Goal: Task Accomplishment & Management: Manage account settings

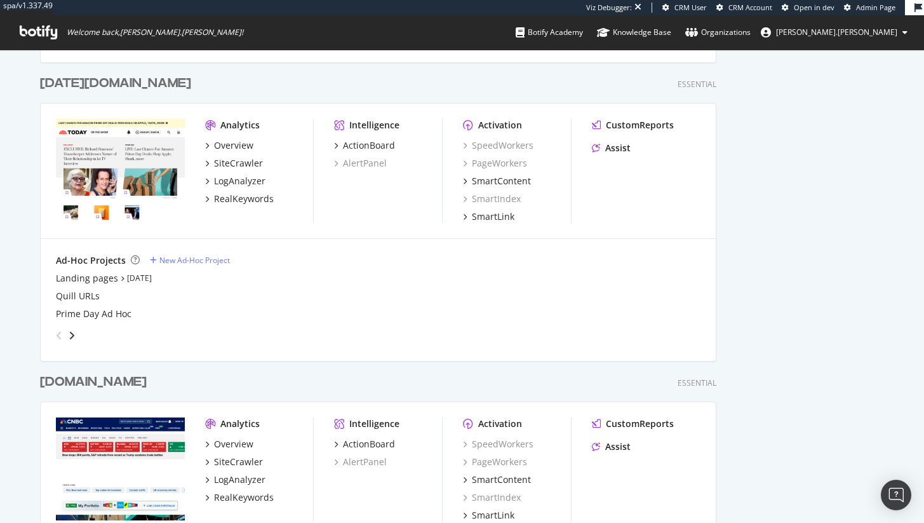
scroll to position [610, 0]
click at [69, 336] on icon "angle-right" at bounding box center [72, 336] width 6 height 10
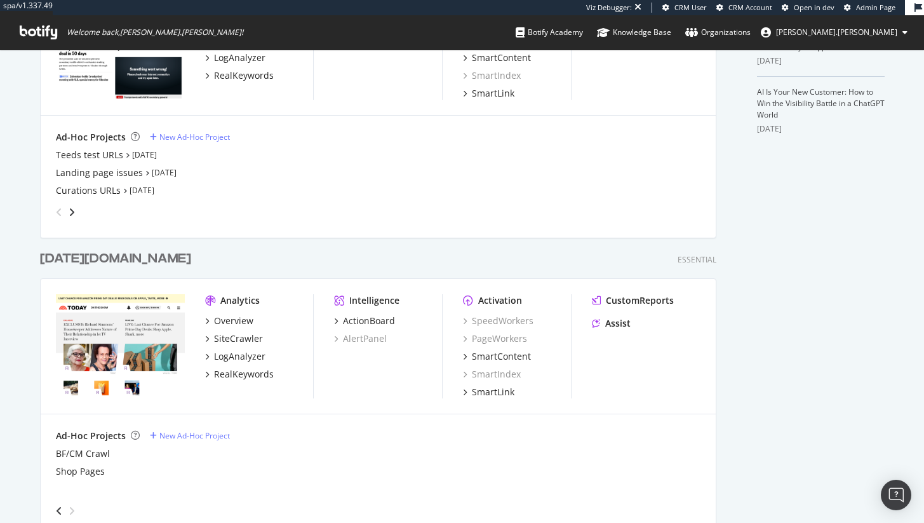
scroll to position [271, 0]
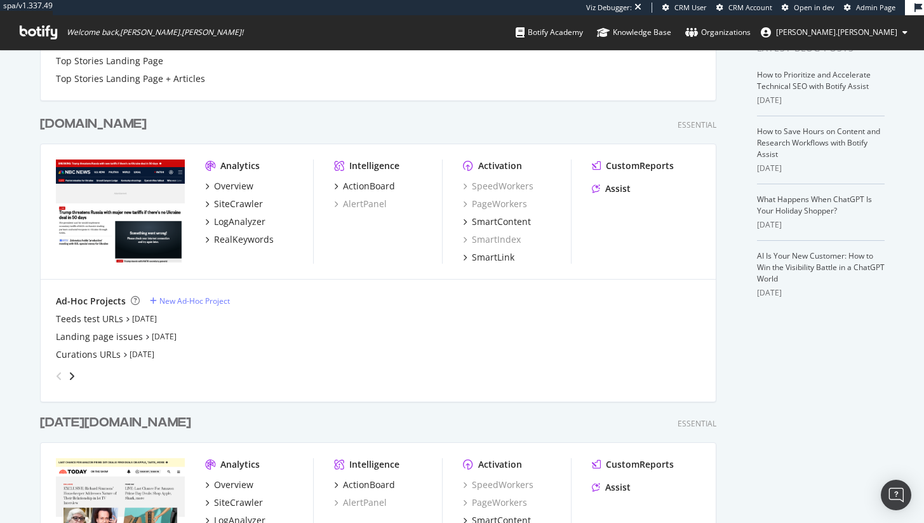
click at [71, 374] on div "angle-right" at bounding box center [71, 376] width 9 height 13
click at [69, 372] on icon "angle-right" at bounding box center [72, 376] width 6 height 10
click at [70, 374] on div "angle-right" at bounding box center [71, 376] width 9 height 13
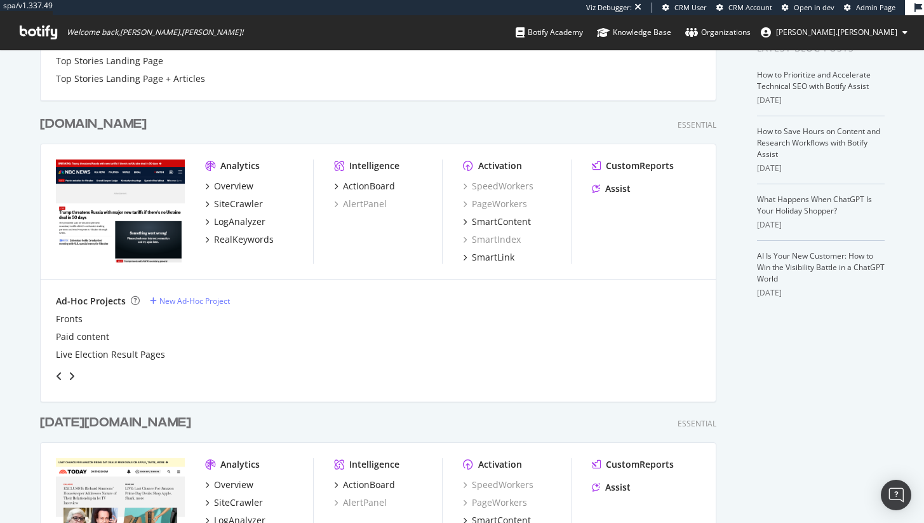
click at [70, 374] on div "angle-right" at bounding box center [71, 376] width 9 height 13
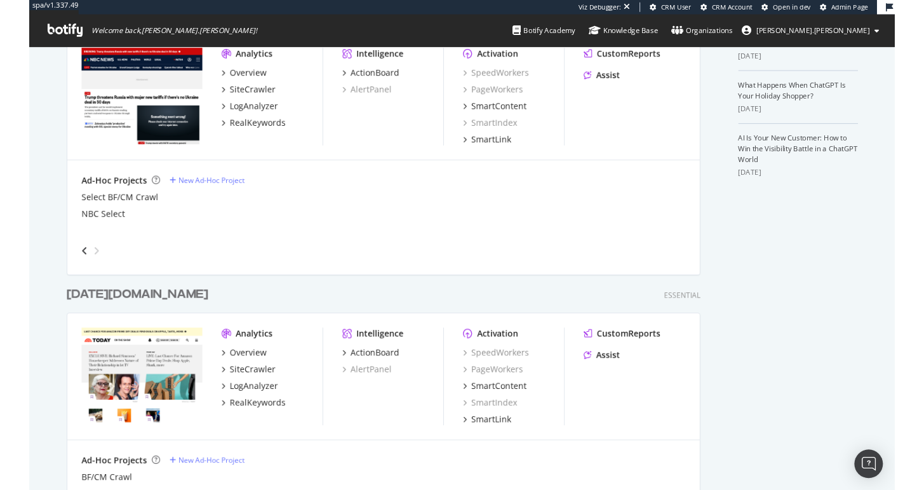
scroll to position [262, 0]
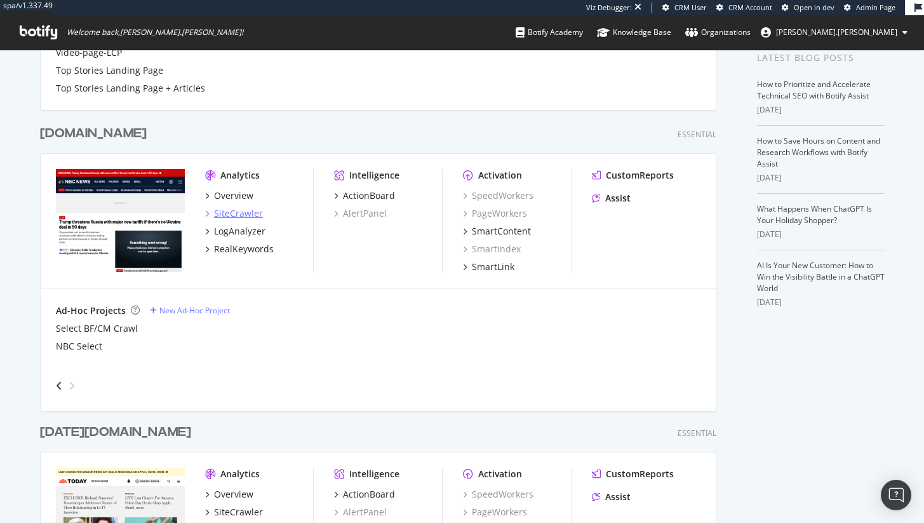
click at [235, 211] on div "SiteCrawler" at bounding box center [238, 213] width 49 height 13
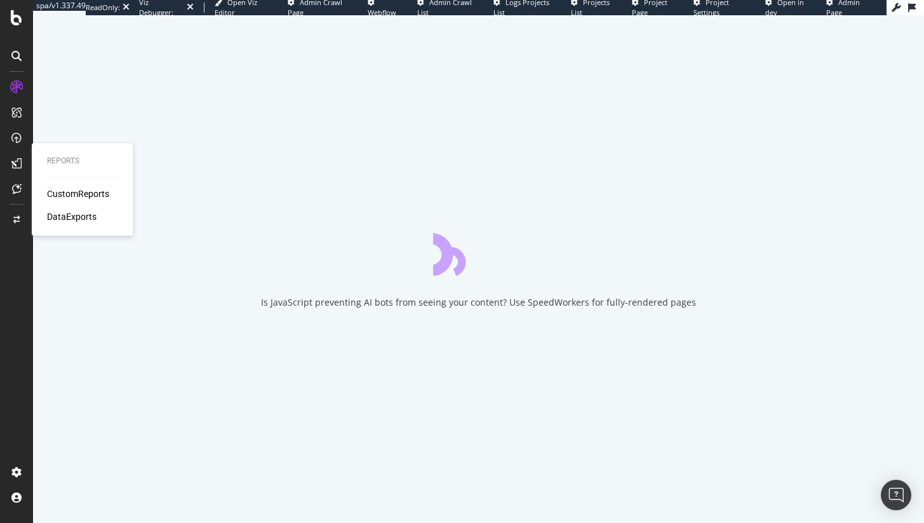
click at [25, 167] on div at bounding box center [16, 163] width 20 height 20
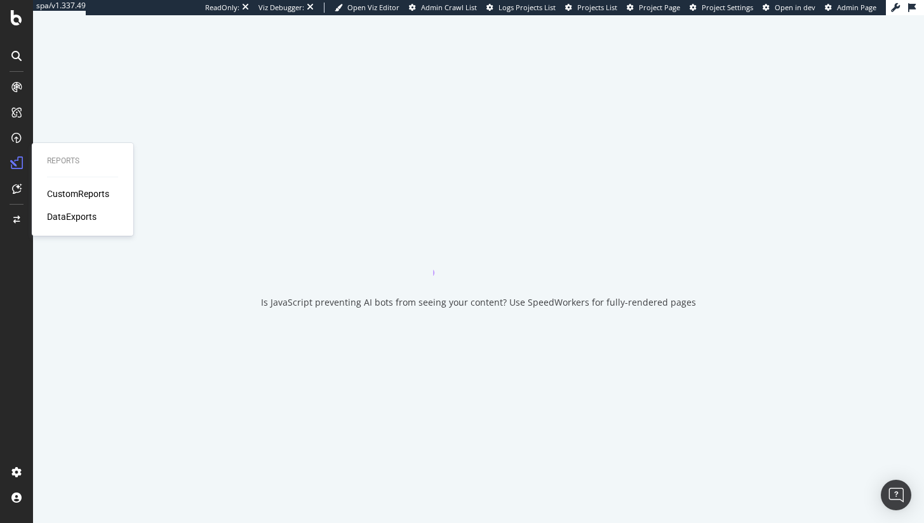
click at [61, 195] on div "CustomReports" at bounding box center [78, 193] width 62 height 13
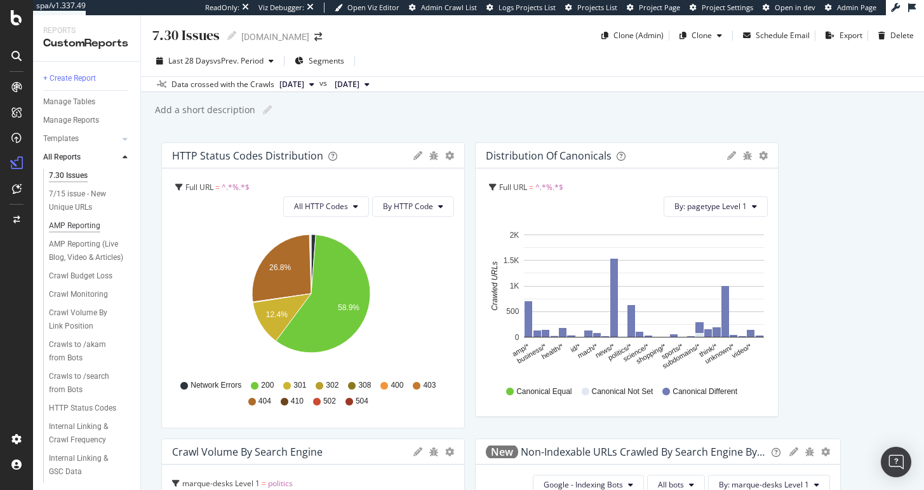
click at [82, 222] on div "AMP Reporting" at bounding box center [74, 225] width 51 height 13
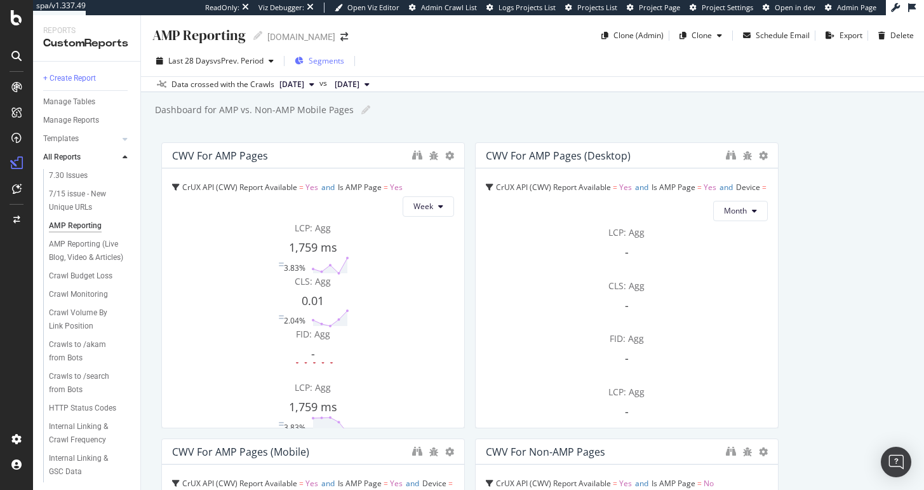
click at [341, 60] on span "Segments" at bounding box center [327, 60] width 36 height 11
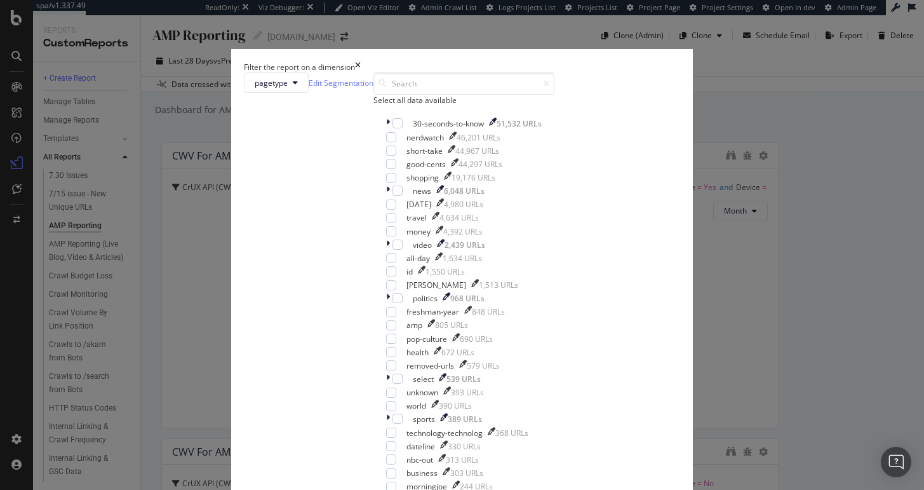
click at [662, 100] on div "Filter the report on a dimension pagetype Edit Segmentation Select all data ava…" at bounding box center [462, 245] width 924 height 490
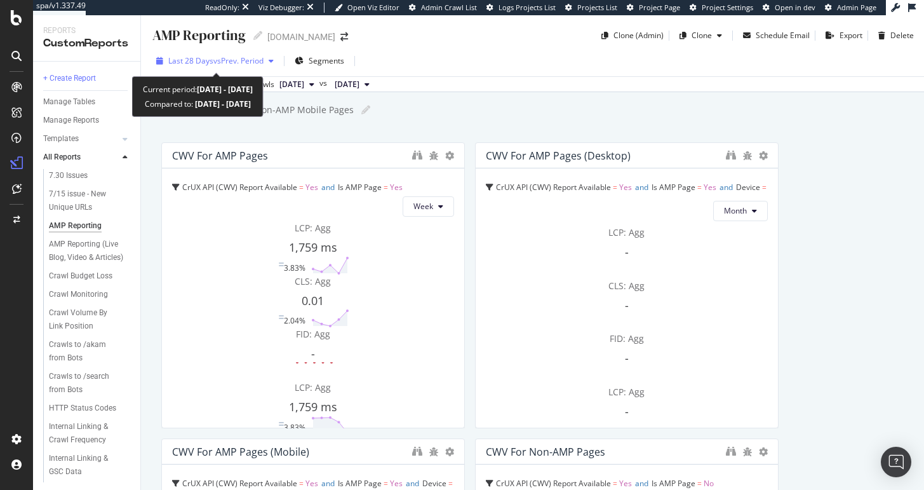
click at [207, 56] on span "Last 28 Days" at bounding box center [190, 60] width 45 height 11
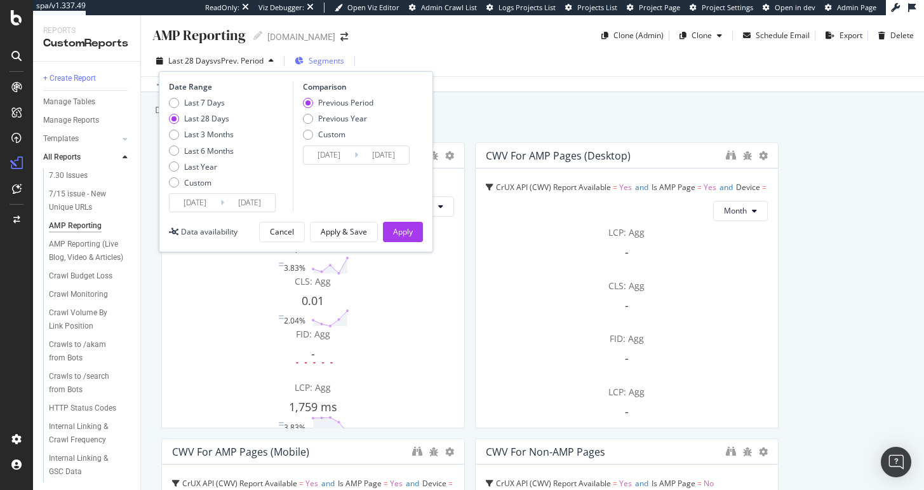
click at [334, 57] on span "Segments" at bounding box center [327, 60] width 36 height 11
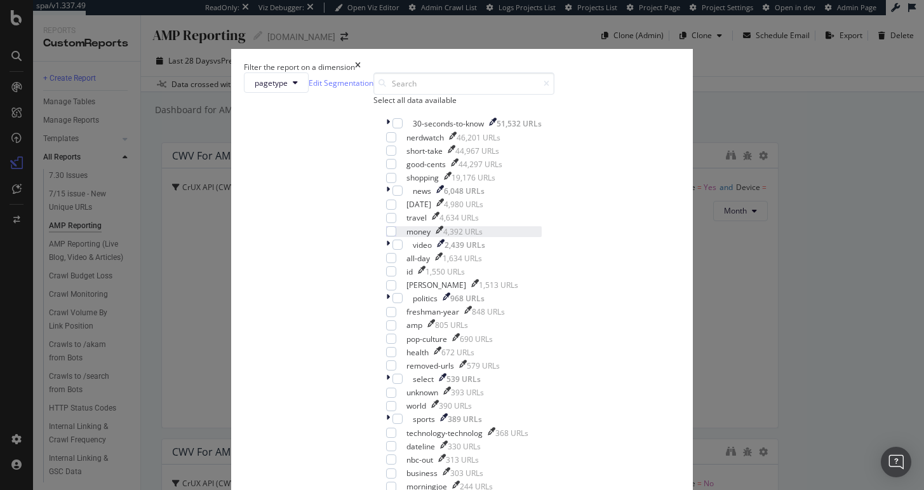
scroll to position [484, 0]
click at [808, 161] on div "Filter the report on a dimension pagetype Edit Segmentation Select all data ava…" at bounding box center [462, 245] width 924 height 490
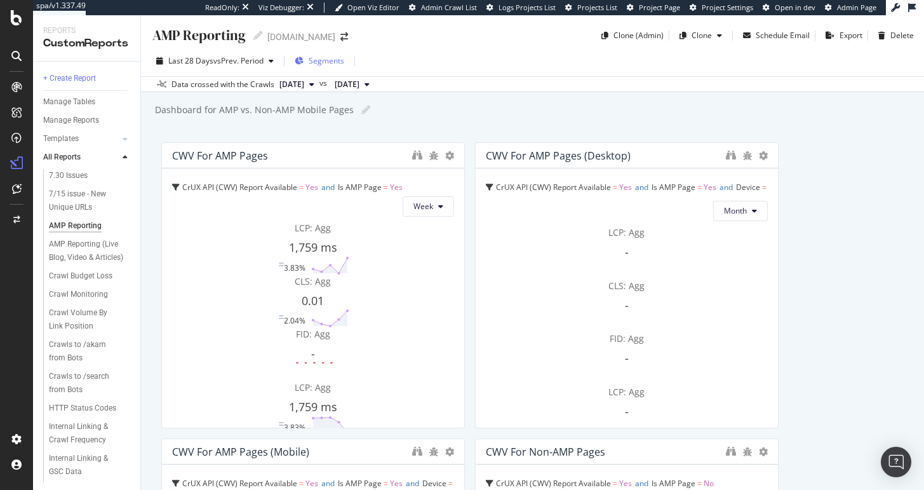
click at [323, 61] on span "Segments" at bounding box center [327, 60] width 36 height 11
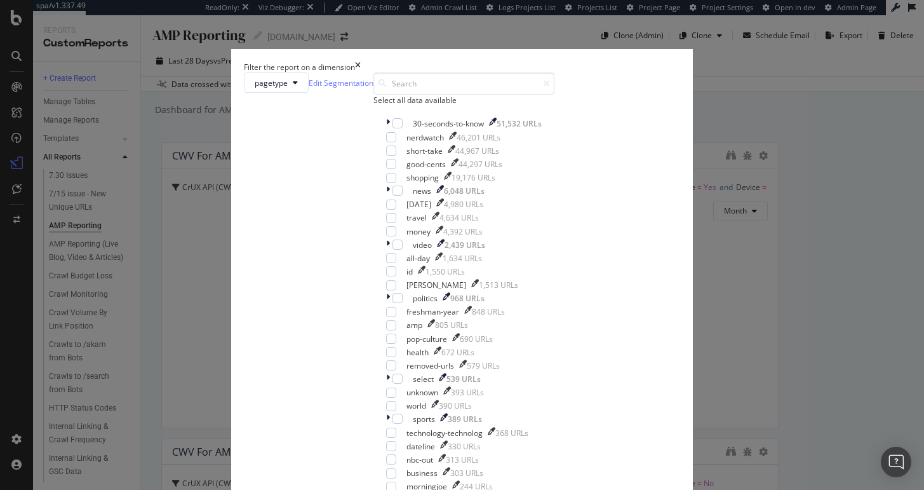
scroll to position [132, 0]
click at [361, 62] on icon "times" at bounding box center [358, 67] width 6 height 11
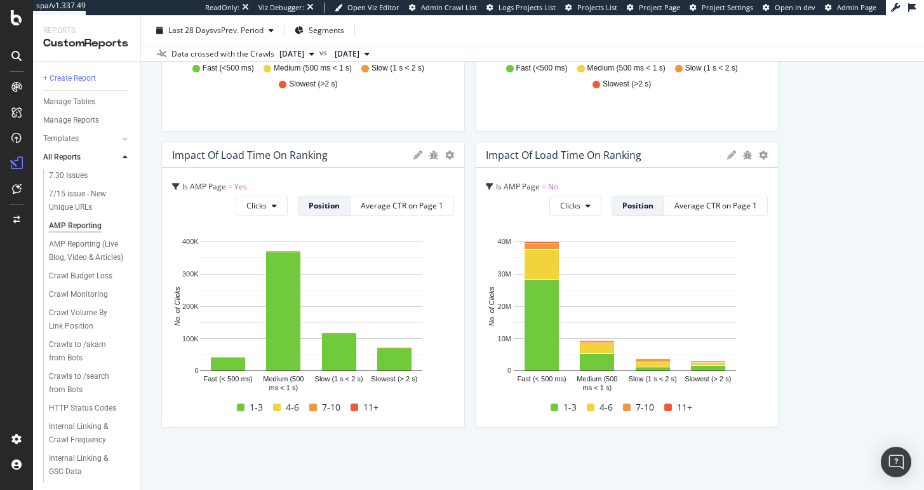
scroll to position [3260, 0]
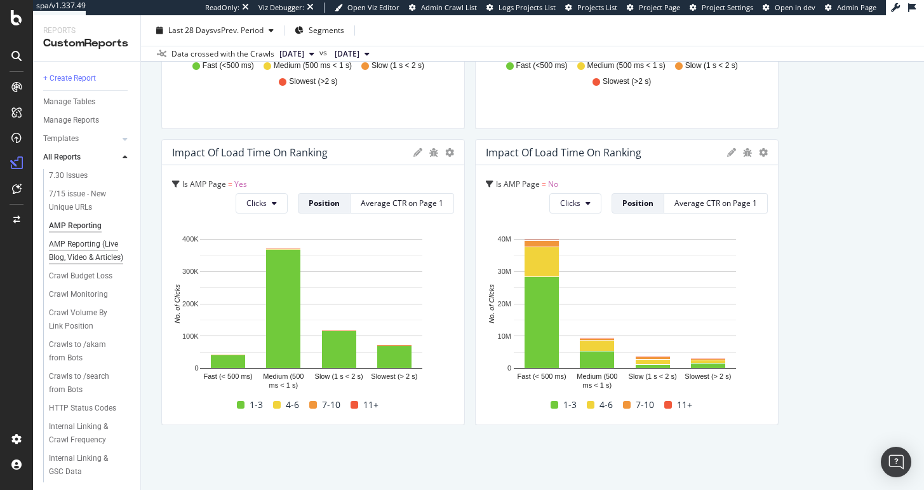
click at [80, 261] on div "AMP Reporting (Live Blog, Video & Articles)" at bounding box center [87, 251] width 76 height 27
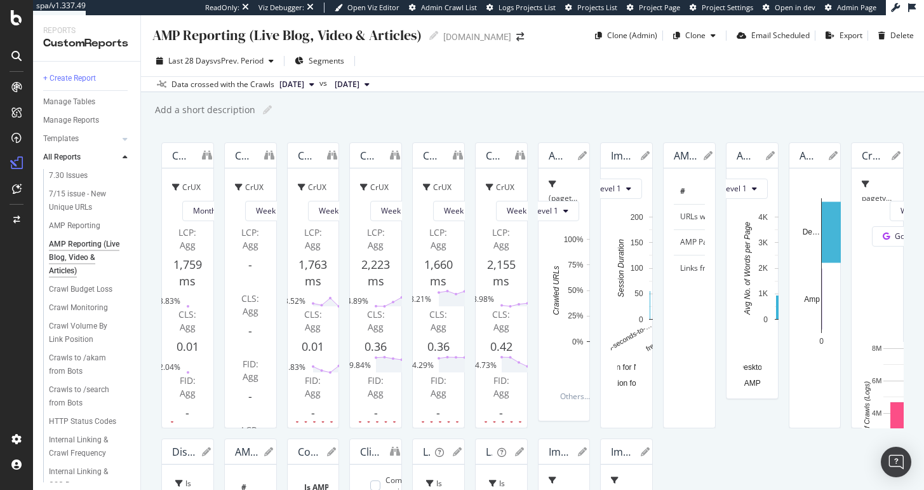
scroll to position [3, 0]
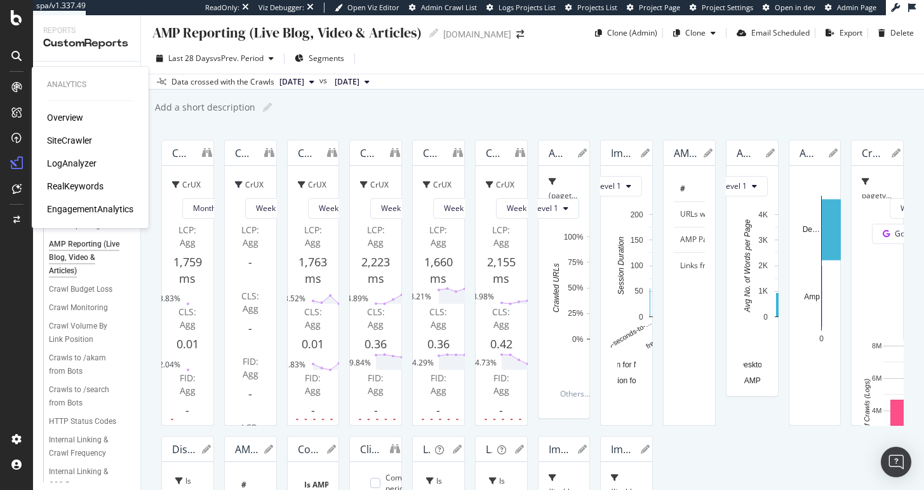
click at [69, 144] on div "SiteCrawler" at bounding box center [69, 140] width 45 height 13
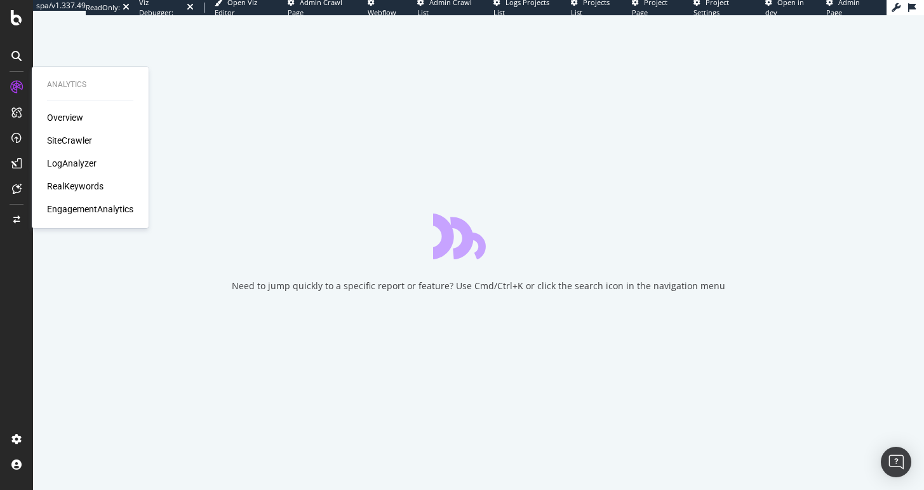
click at [79, 162] on div "LogAnalyzer" at bounding box center [72, 163] width 50 height 13
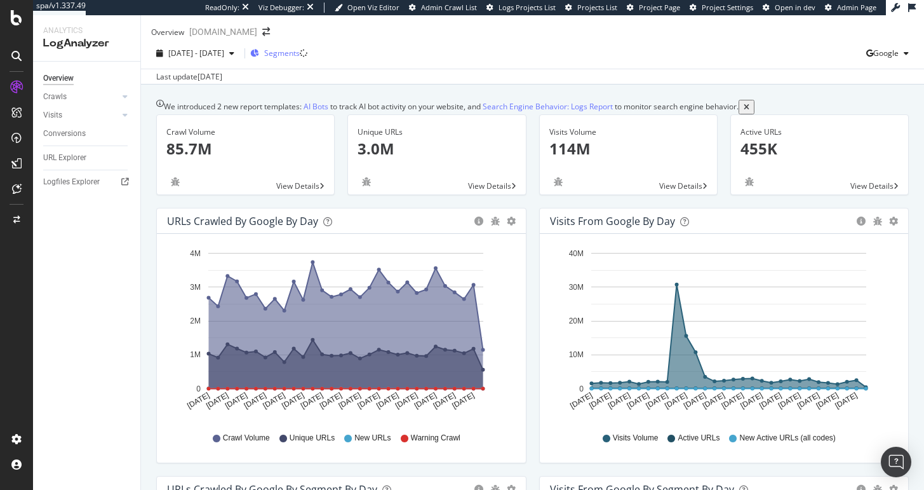
click at [300, 58] on span "Segments" at bounding box center [282, 53] width 36 height 11
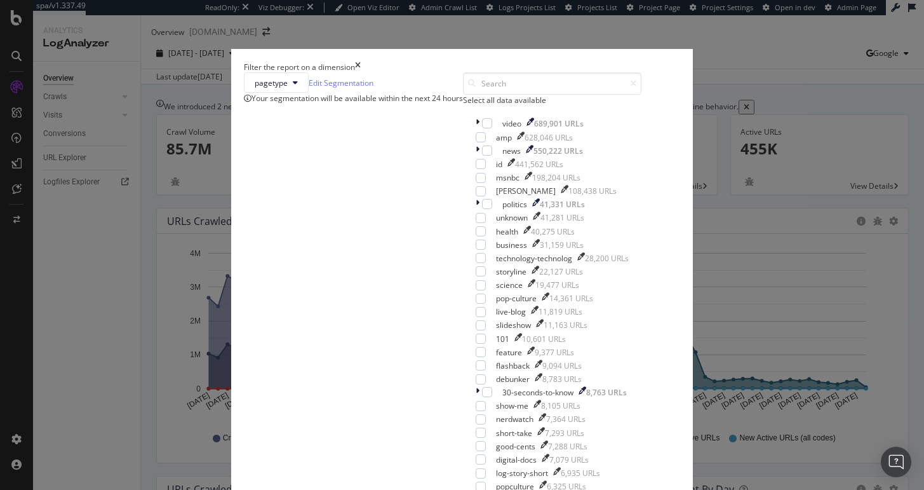
click at [361, 62] on icon "times" at bounding box center [358, 67] width 6 height 11
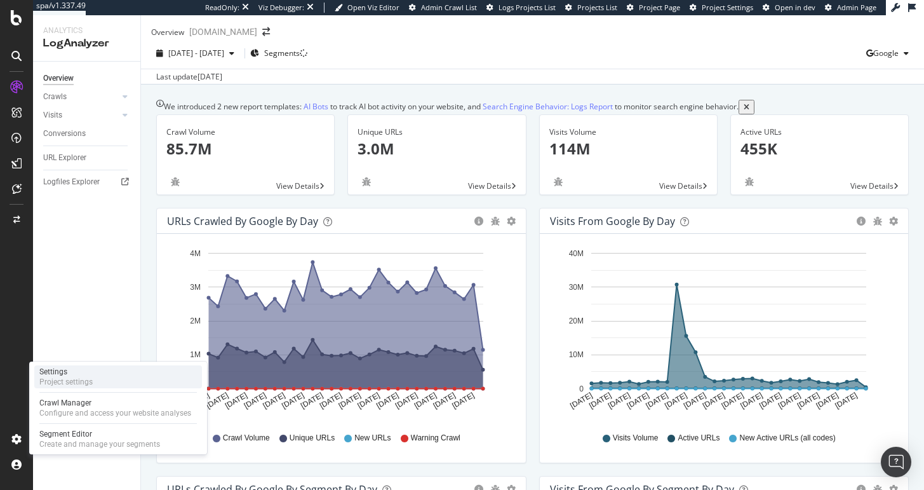
click at [91, 384] on div "Project settings" at bounding box center [65, 382] width 53 height 10
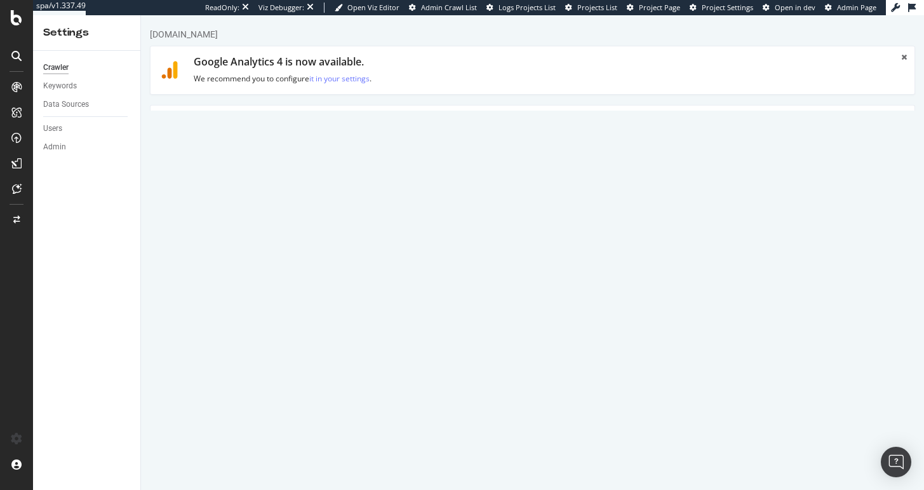
click at [445, 126] on link "HTML Extract" at bounding box center [439, 122] width 75 height 35
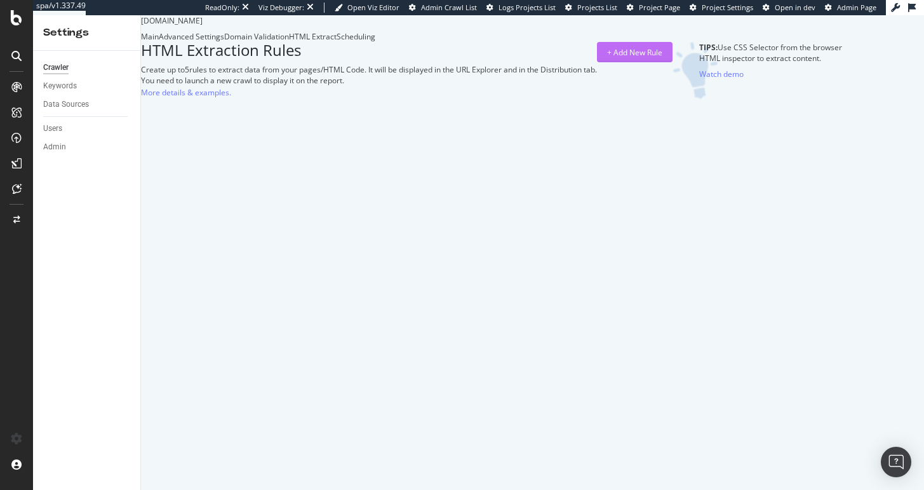
click at [663, 58] on div "+ Add New Rule" at bounding box center [634, 52] width 55 height 11
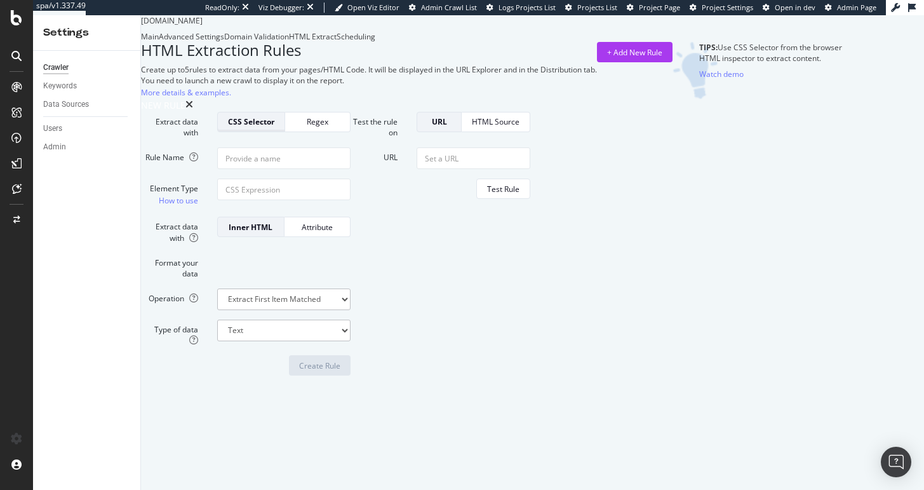
scroll to position [46, 0]
click at [351, 169] on input "Rule Name" at bounding box center [283, 158] width 133 height 22
type input "MSNBC"
click at [351, 200] on input "Element Type How to use" at bounding box center [283, 190] width 133 height 22
click at [351, 310] on select "Extract First Item Matched Extract First 3 Items Matched Count Number of Occure…" at bounding box center [283, 299] width 133 height 22
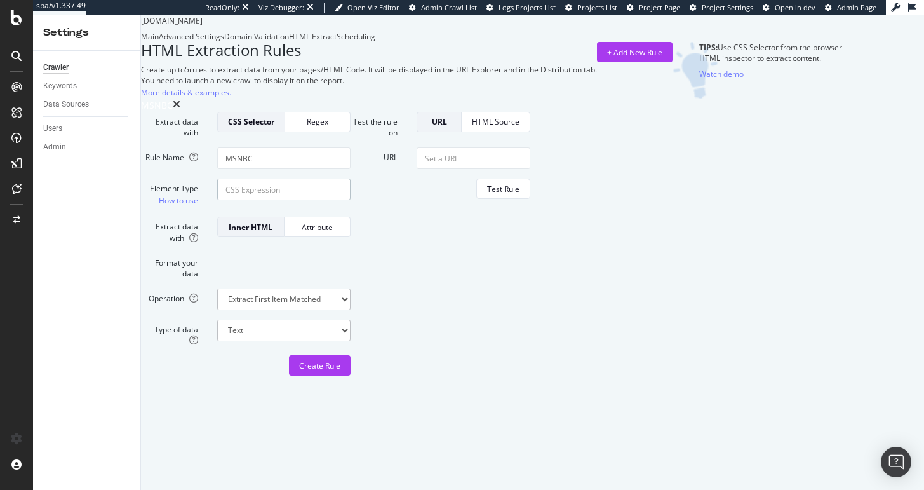
click at [351, 200] on input "Element Type How to use" at bounding box center [283, 190] width 133 height 22
type input "MSNBC"
click at [340, 131] on div "Regex" at bounding box center [317, 122] width 44 height 18
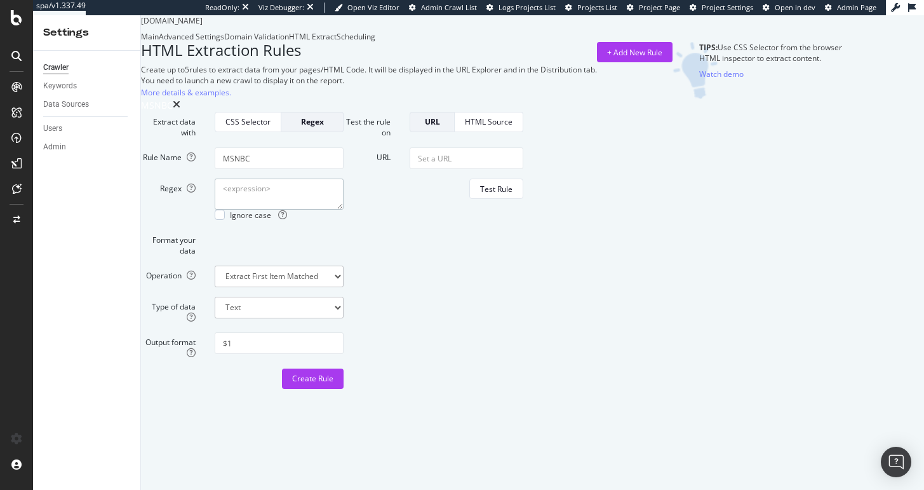
click at [344, 209] on textarea "Regex" at bounding box center [279, 194] width 129 height 30
type textarea "msnbc"
drag, startPoint x: 315, startPoint y: 318, endPoint x: 339, endPoint y: 320, distance: 24.2
click at [225, 220] on div at bounding box center [220, 215] width 10 height 10
click at [344, 287] on select "Extract First Item Matched Extract First 3 Items Matched Count Number of Occure…" at bounding box center [279, 277] width 129 height 22
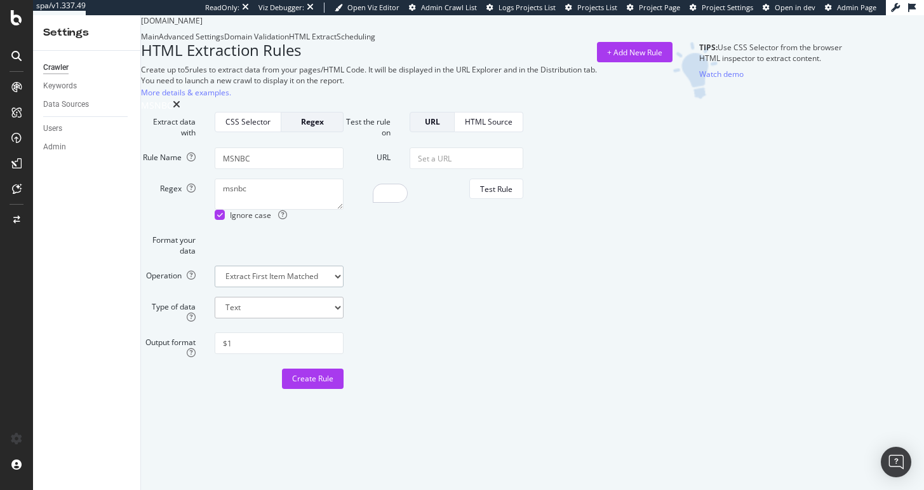
select select "exist"
click at [311, 287] on select "Extract First Item Matched Extract First 3 Items Matched Count Number of Occure…" at bounding box center [279, 277] width 129 height 22
click at [344, 287] on select "Extract First Item Matched Extract First 3 Items Matched Count Number of Occure…" at bounding box center [279, 277] width 129 height 22
click at [524, 169] on input "URL" at bounding box center [467, 158] width 114 height 22
click at [344, 209] on textarea "msnbc" at bounding box center [279, 194] width 129 height 30
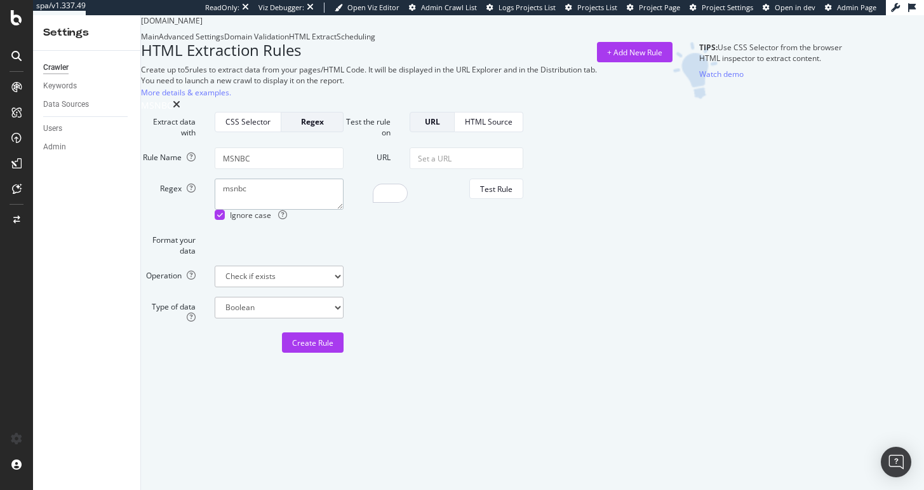
click at [334, 209] on textarea "msnbc" at bounding box center [279, 194] width 129 height 30
click at [67, 132] on link "Users" at bounding box center [87, 128] width 88 height 13
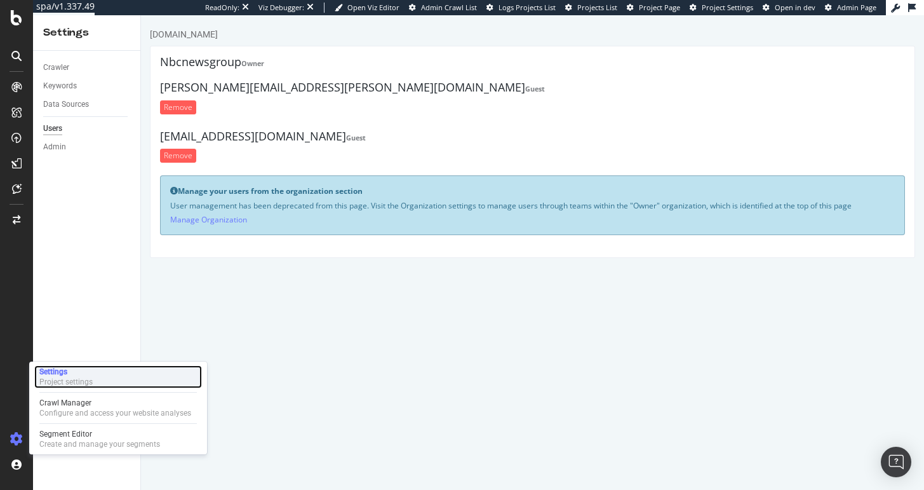
click at [81, 372] on div "Settings" at bounding box center [65, 372] width 53 height 10
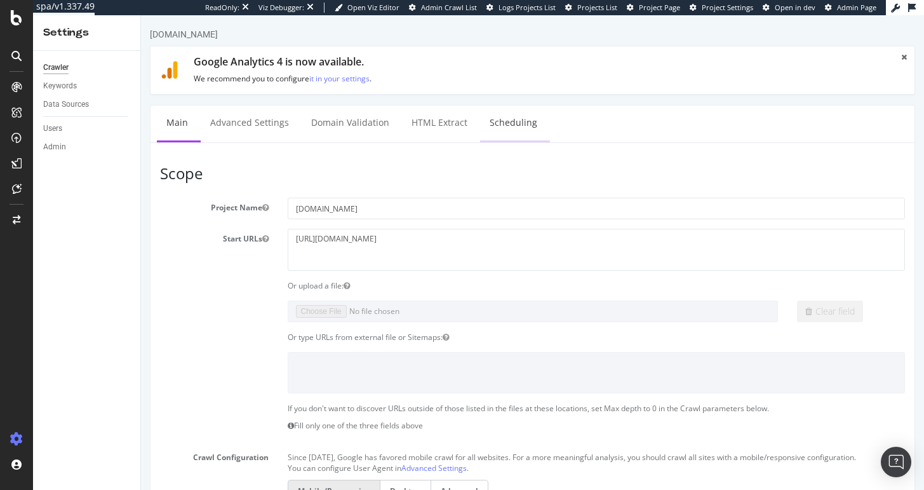
click at [493, 122] on link "Scheduling" at bounding box center [513, 122] width 67 height 35
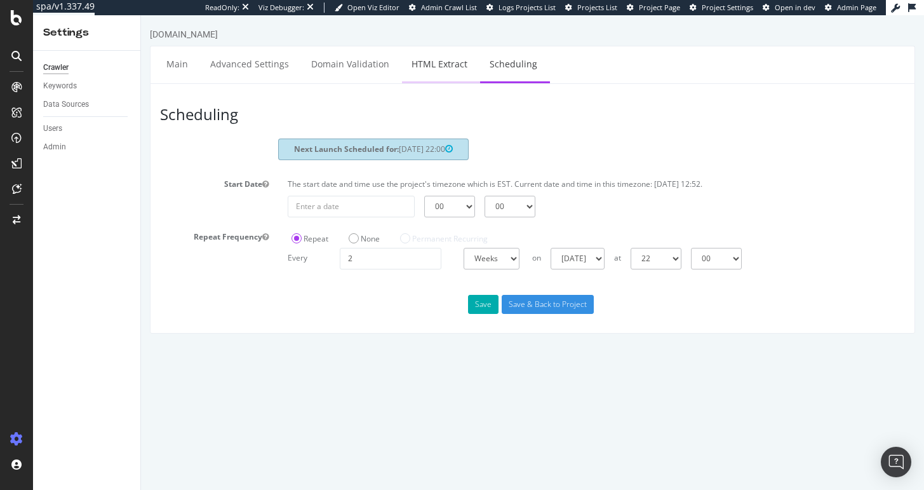
click at [445, 62] on link "HTML Extract" at bounding box center [439, 63] width 75 height 35
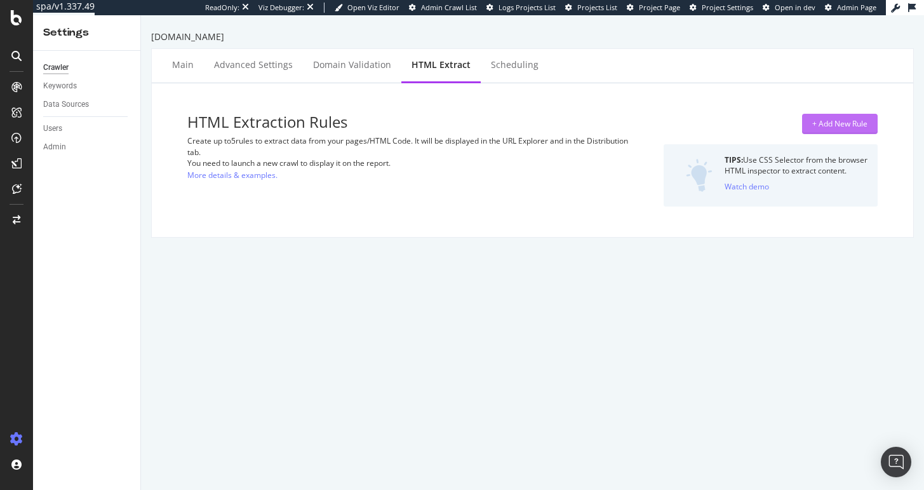
click at [844, 132] on div "+ Add New Rule" at bounding box center [840, 123] width 55 height 19
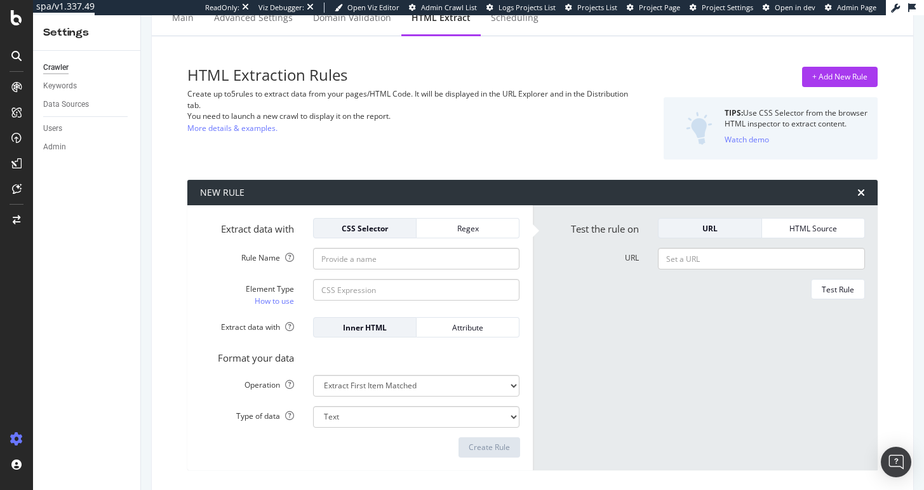
scroll to position [48, 0]
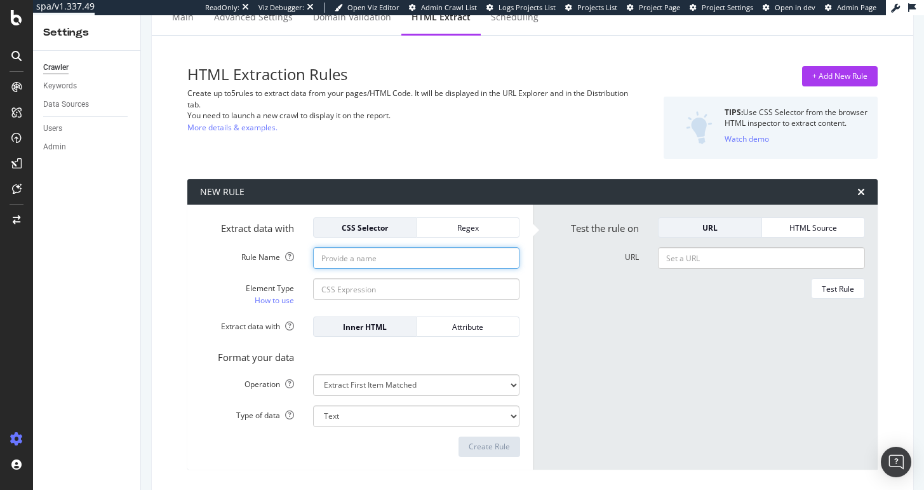
click at [369, 259] on input "Rule Name" at bounding box center [416, 258] width 207 height 22
type input "MSNBC"
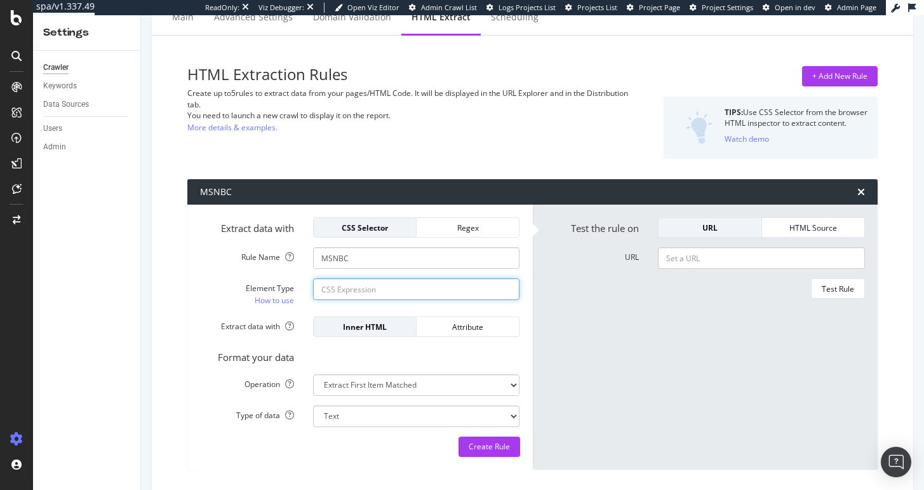
click at [337, 286] on input "Element Type How to use" at bounding box center [416, 289] width 207 height 22
type input "msnbc"
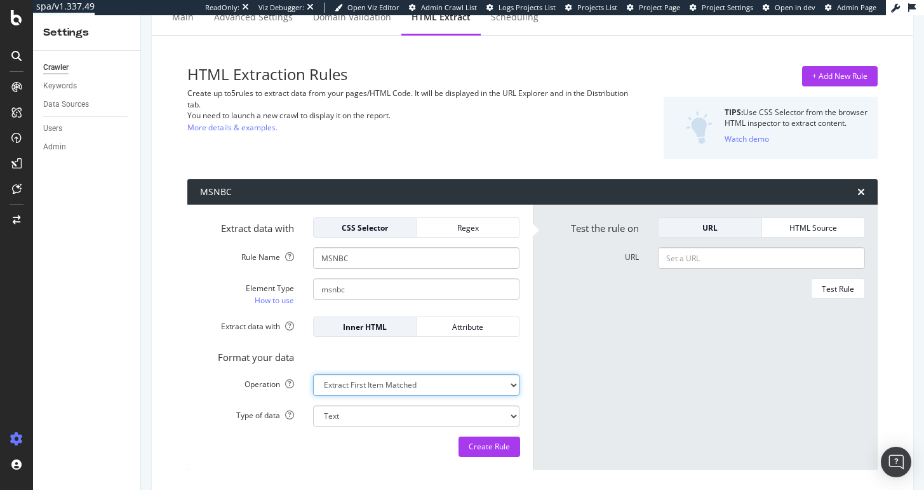
click at [386, 388] on select "Extract First Item Matched Extract First 3 Items Matched Count Number of Occure…" at bounding box center [416, 385] width 207 height 22
click at [313, 374] on select "Extract First Item Matched Extract First 3 Items Matched Count Number of Occure…" at bounding box center [416, 385] width 207 height 22
click at [458, 383] on select "Extract First Item Matched Extract First 3 Items Matched Count Number of Occure…" at bounding box center [416, 385] width 207 height 22
select select "count"
click at [313, 374] on select "Extract First Item Matched Extract First 3 Items Matched Count Number of Occure…" at bounding box center [416, 385] width 207 height 22
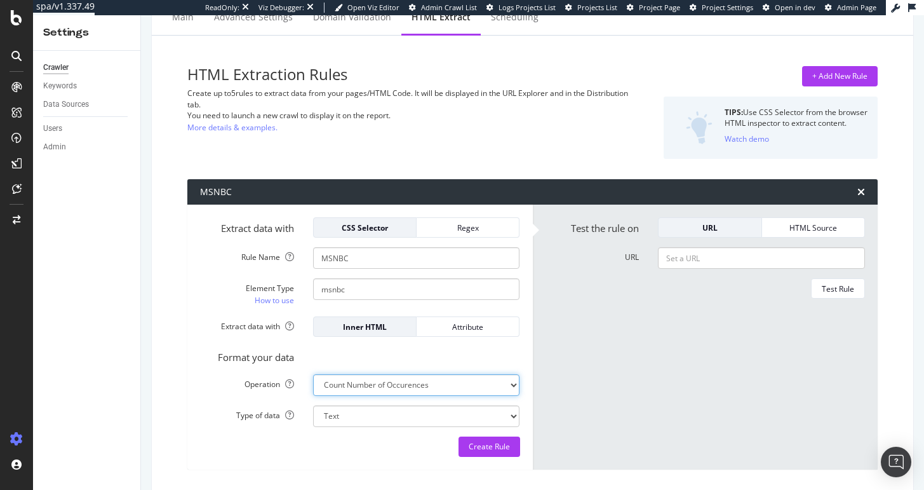
select select "i"
click at [363, 386] on select "Extract First Item Matched Extract First 3 Items Matched Count Number of Occure…" at bounding box center [416, 385] width 207 height 22
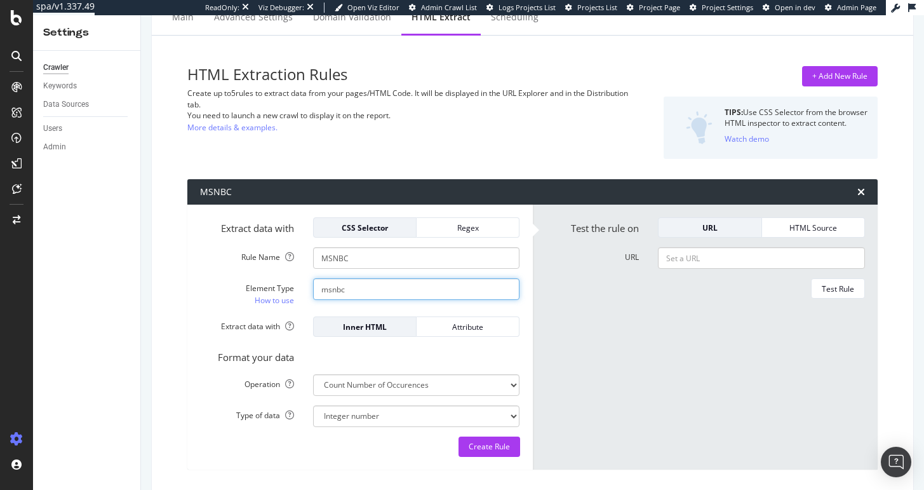
click at [350, 295] on input "msnbc" at bounding box center [416, 289] width 207 height 22
click at [464, 236] on button "Regex" at bounding box center [468, 227] width 103 height 20
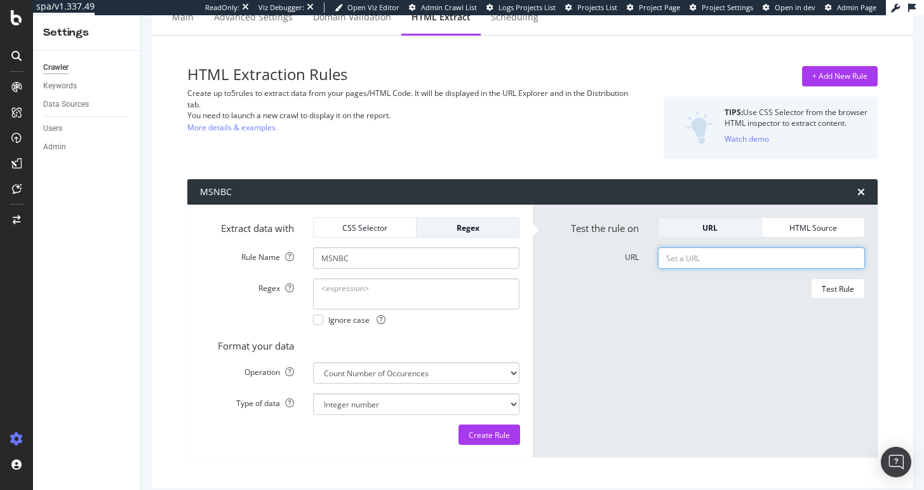
click at [690, 256] on input "URL" at bounding box center [761, 258] width 207 height 22
click at [594, 316] on form "Test the rule on URL HTML Source URL Test Rule" at bounding box center [706, 330] width 320 height 227
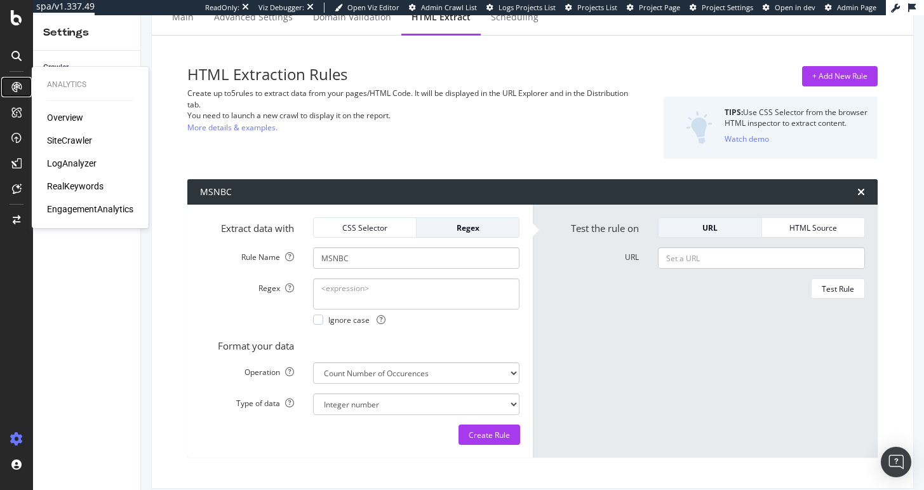
click at [11, 91] on icon at bounding box center [16, 87] width 10 height 10
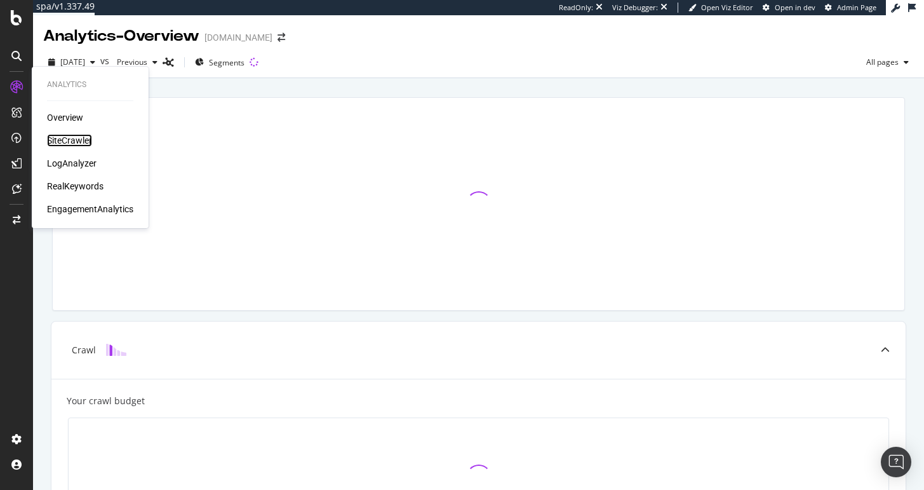
click at [74, 139] on div "SiteCrawler" at bounding box center [69, 140] width 45 height 13
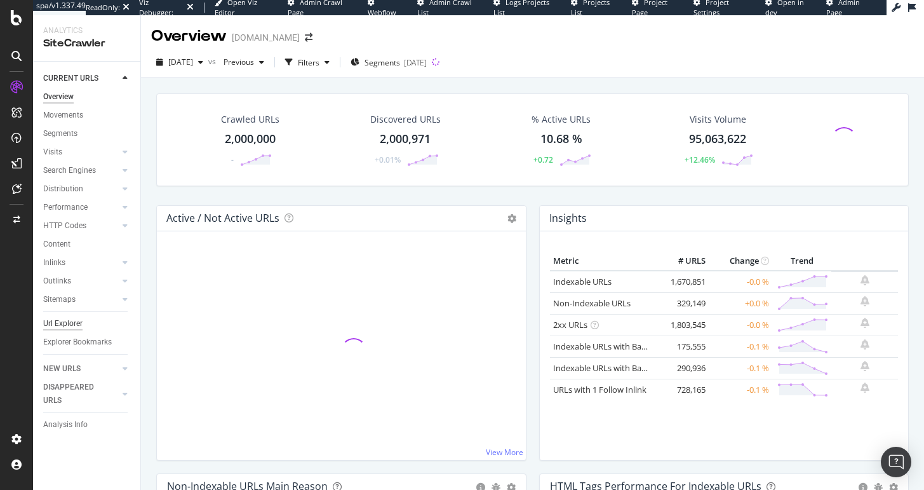
click at [64, 323] on div "Url Explorer" at bounding box center [62, 323] width 39 height 13
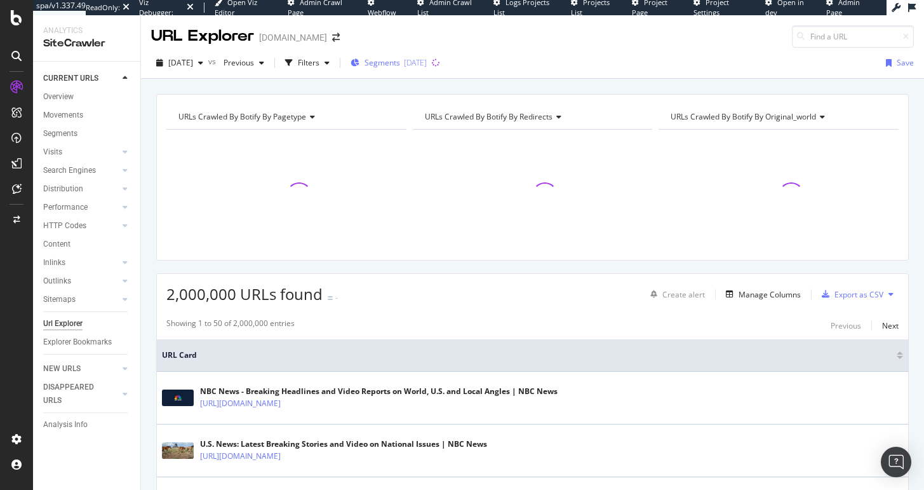
click at [390, 69] on div "Segments 2025-09-22" at bounding box center [389, 62] width 76 height 19
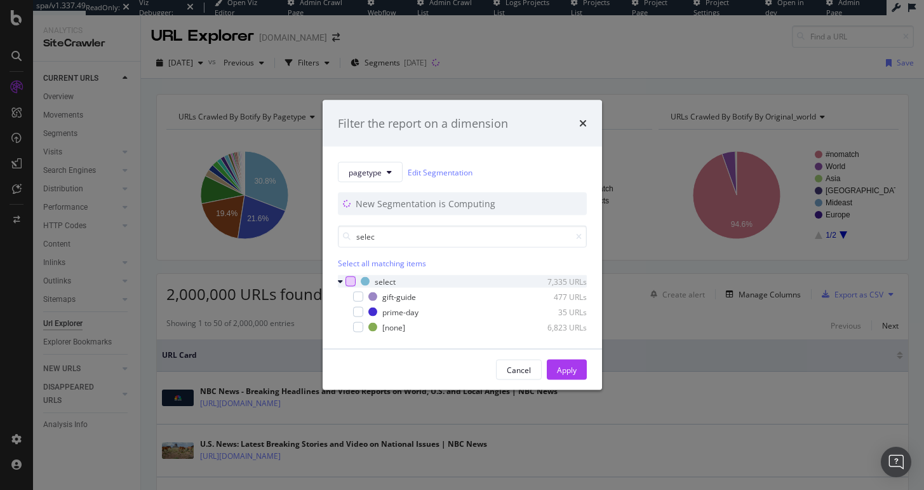
type input "selec"
click at [351, 281] on div "modal" at bounding box center [351, 281] width 10 height 10
click at [560, 362] on div "Apply" at bounding box center [567, 369] width 20 height 19
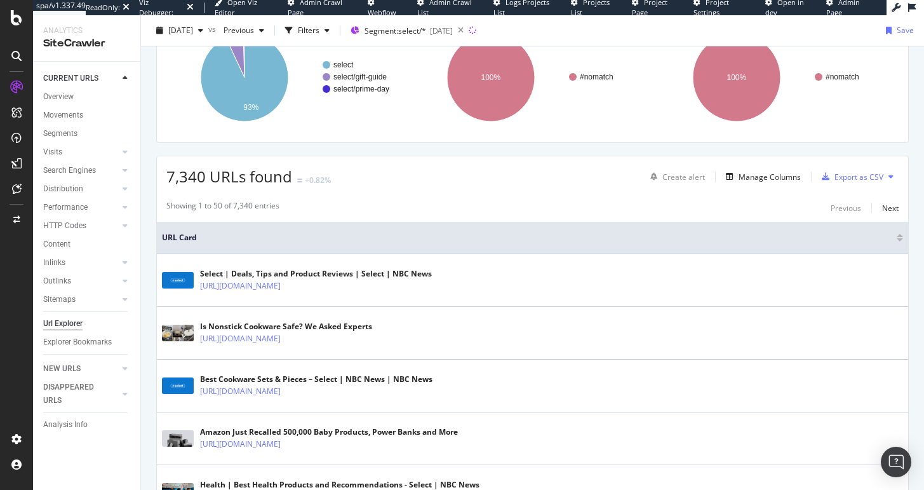
scroll to position [132, 0]
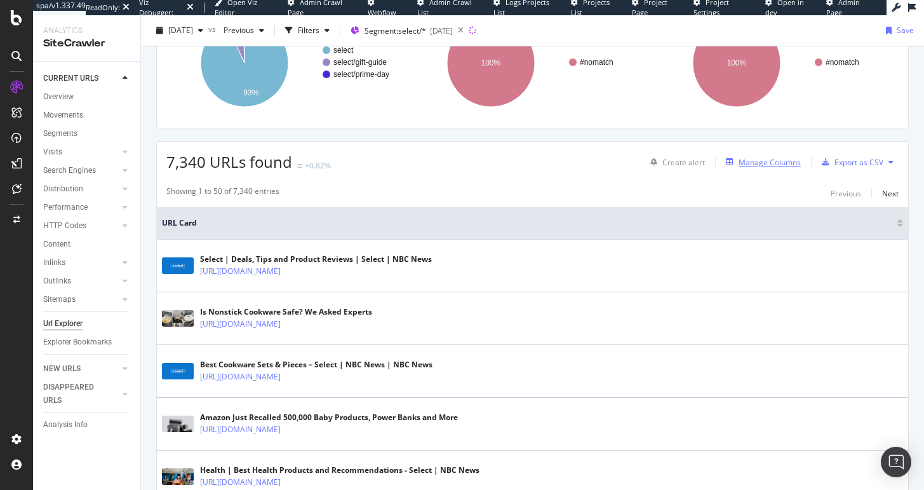
click at [768, 161] on div "Manage Columns" at bounding box center [770, 162] width 62 height 11
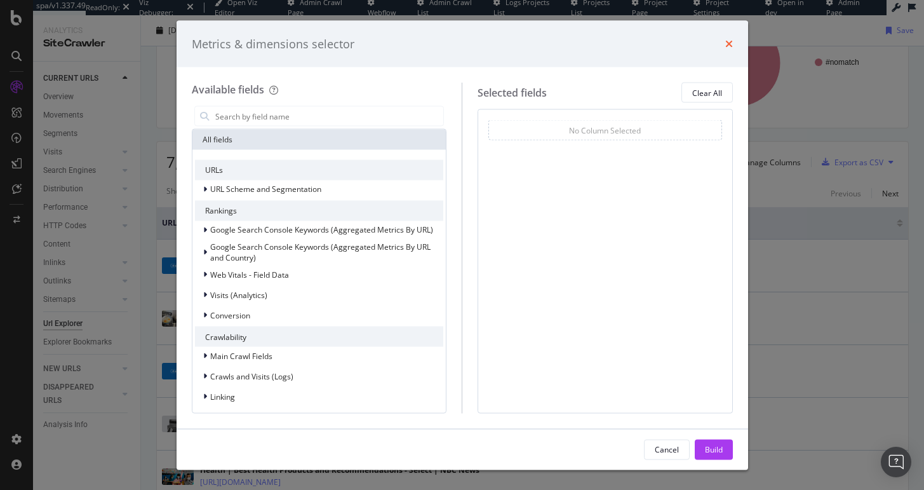
click at [731, 48] on icon "times" at bounding box center [730, 44] width 8 height 10
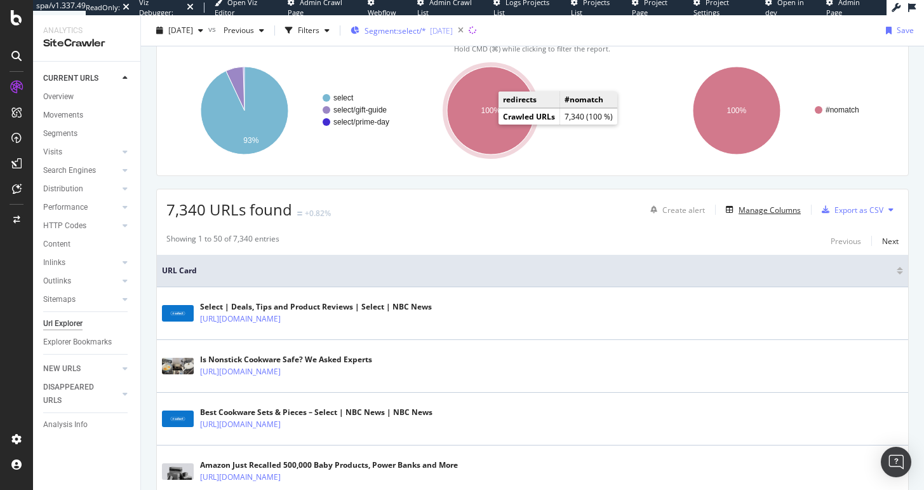
scroll to position [48, 0]
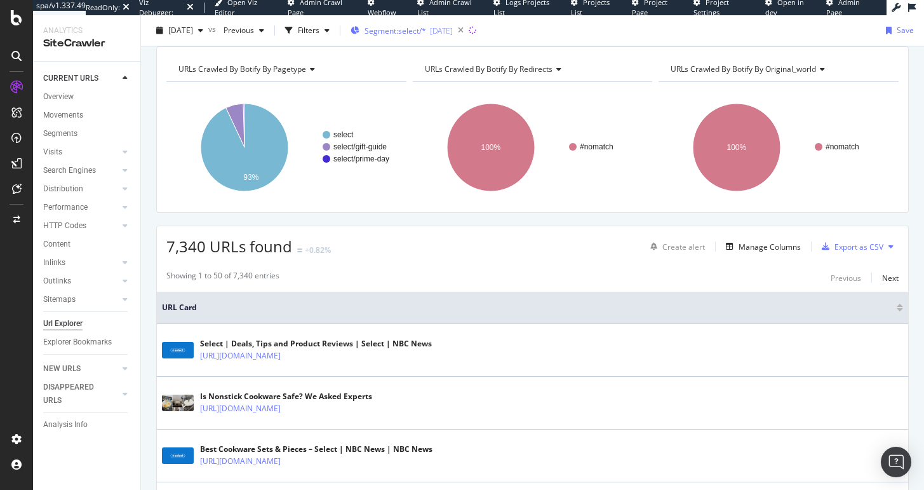
click at [405, 24] on div "Segment: select/* 2025-09-22" at bounding box center [402, 30] width 102 height 19
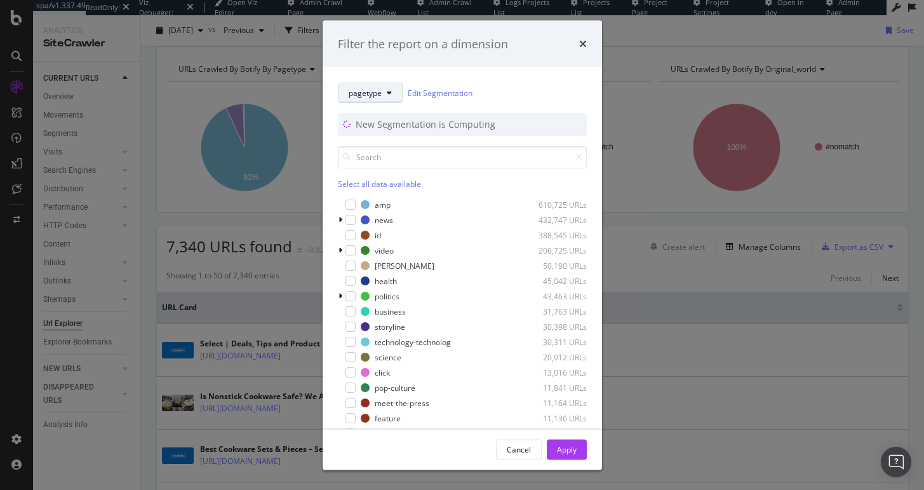
click at [389, 98] on button "pagetype" at bounding box center [370, 93] width 65 height 20
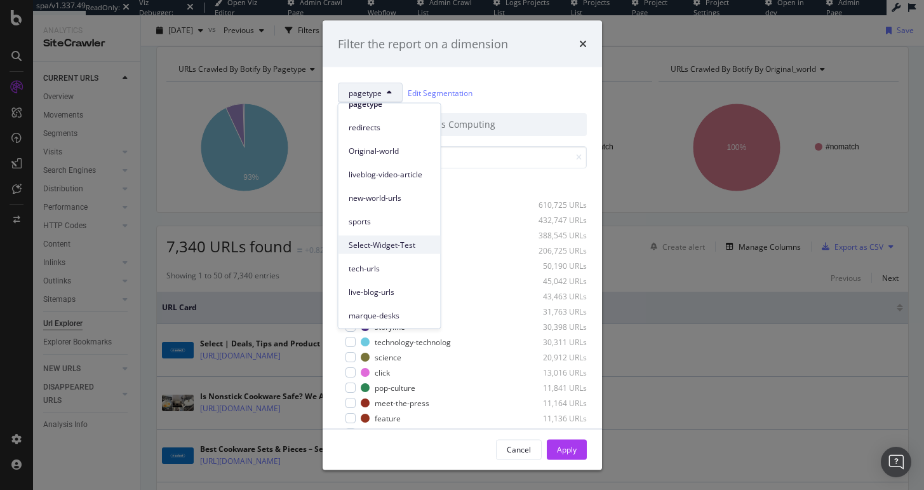
scroll to position [126, 0]
click at [395, 241] on span "Select-URLs" at bounding box center [390, 246] width 82 height 11
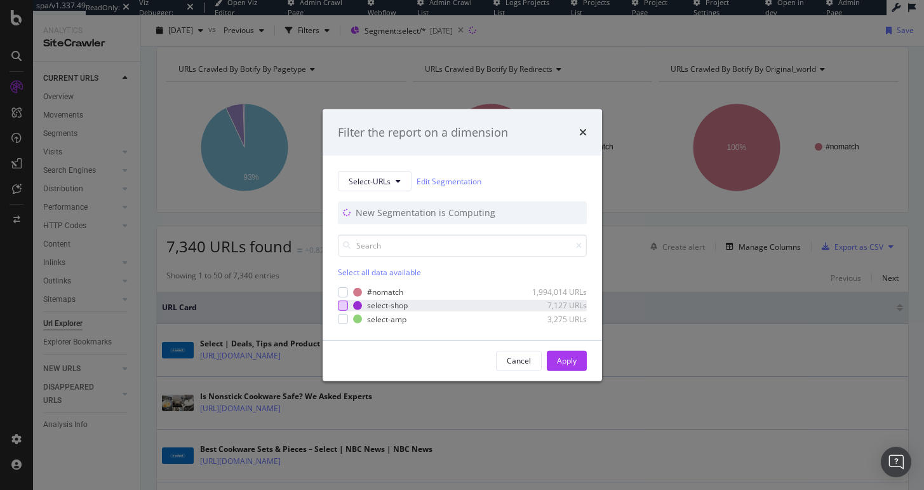
click at [339, 302] on div "modal" at bounding box center [343, 306] width 10 height 10
click at [565, 356] on div "Apply" at bounding box center [567, 360] width 20 height 11
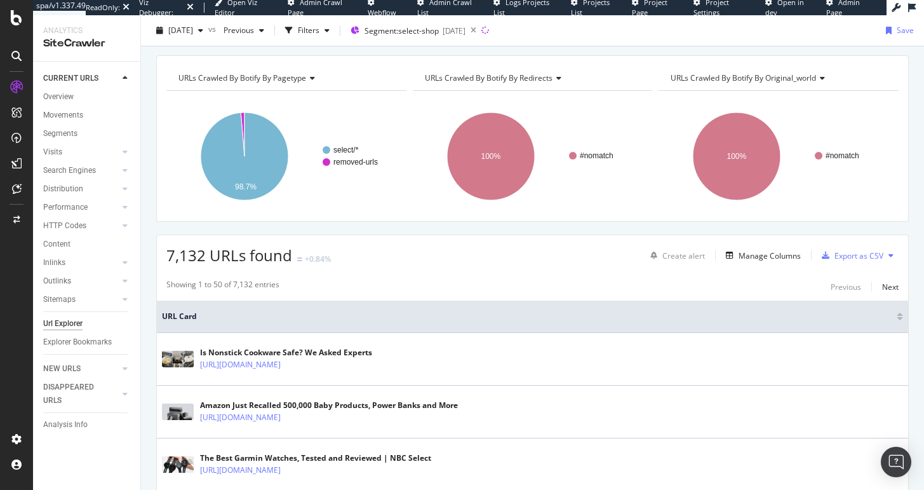
scroll to position [41, 0]
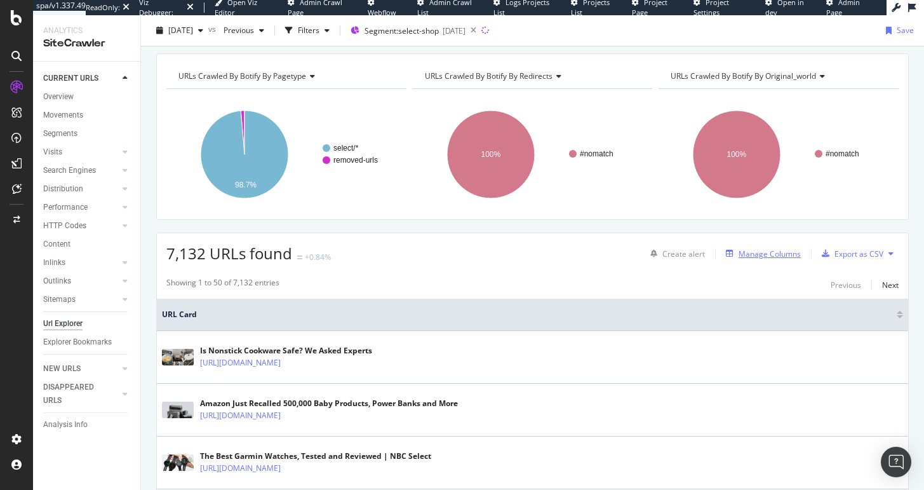
click at [778, 254] on div "Manage Columns" at bounding box center [770, 253] width 62 height 11
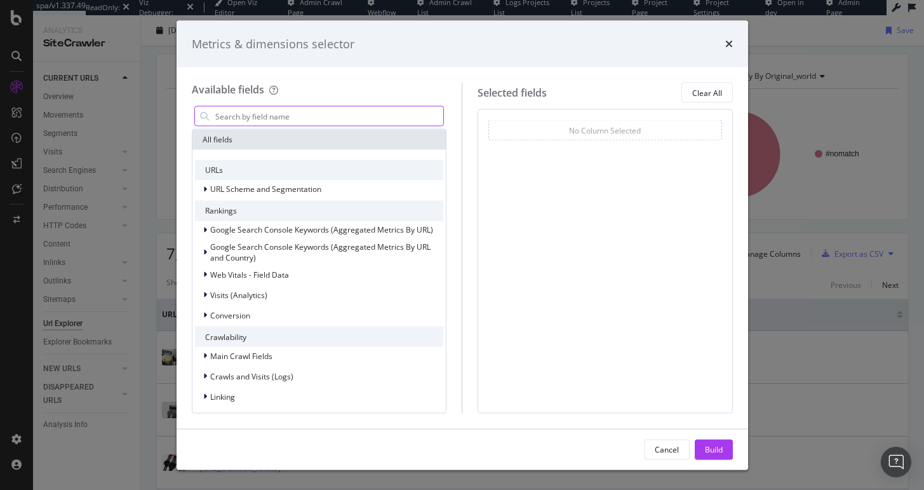
click at [360, 118] on input "modal" at bounding box center [329, 116] width 230 height 19
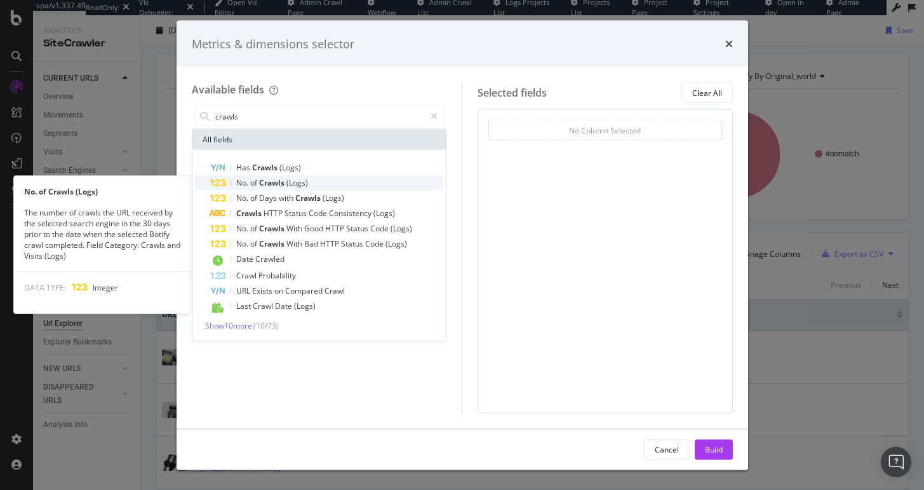
click at [330, 185] on div "No. of Crawls (Logs)" at bounding box center [327, 182] width 234 height 15
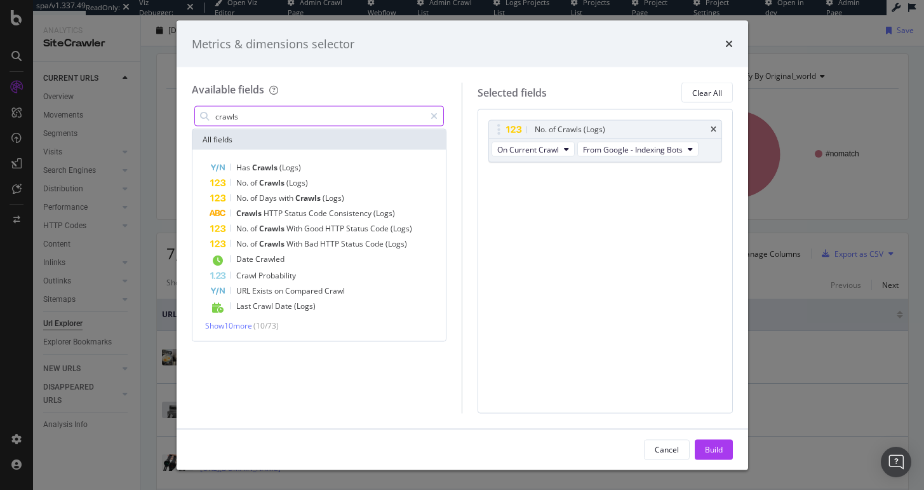
click at [283, 114] on input "crawls" at bounding box center [320, 116] width 212 height 19
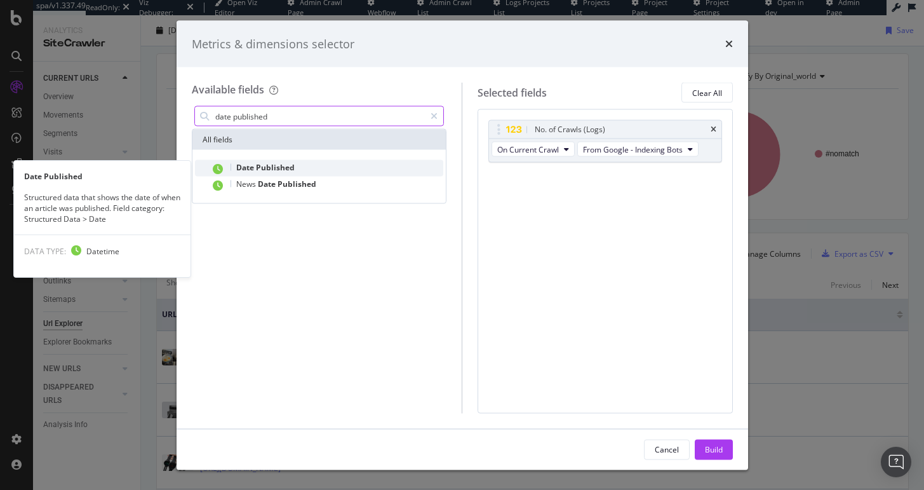
type input "date published"
click at [271, 160] on div "Date Published" at bounding box center [327, 168] width 234 height 17
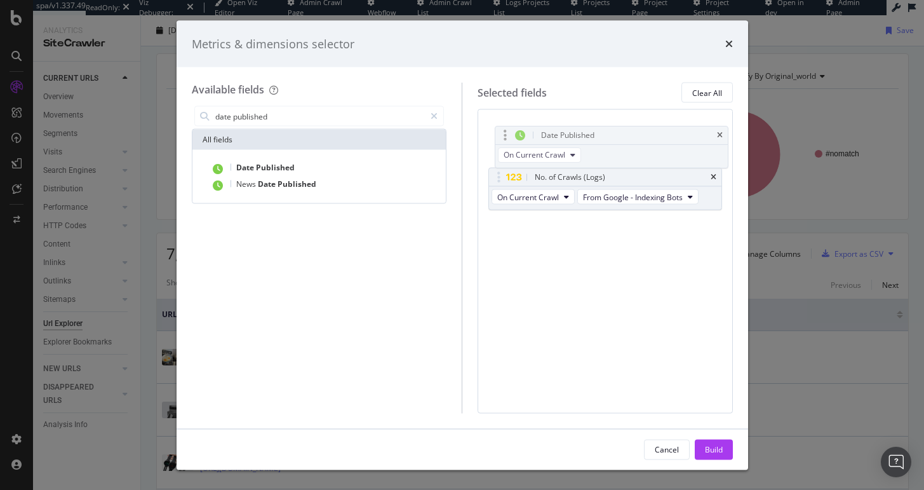
drag, startPoint x: 499, startPoint y: 175, endPoint x: 505, endPoint y: 133, distance: 42.4
click at [505, 133] on body "spa/v1.337.49 ReadOnly: Viz Debugger: Open Viz Editor Admin Crawl Page Webflow …" at bounding box center [462, 245] width 924 height 490
click at [721, 447] on div "Build" at bounding box center [714, 448] width 18 height 11
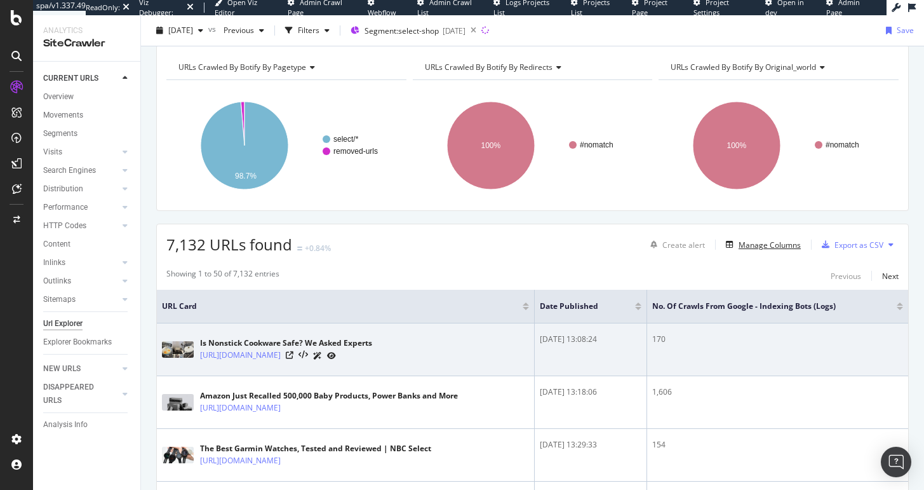
scroll to position [85, 0]
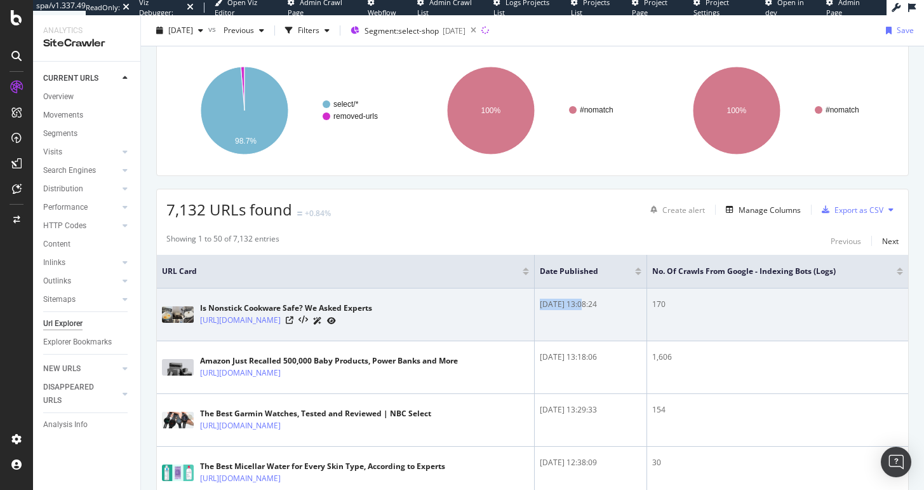
drag, startPoint x: 534, startPoint y: 305, endPoint x: 577, endPoint y: 309, distance: 42.7
click at [577, 309] on td "2025-09-24 13:08:24" at bounding box center [591, 314] width 112 height 53
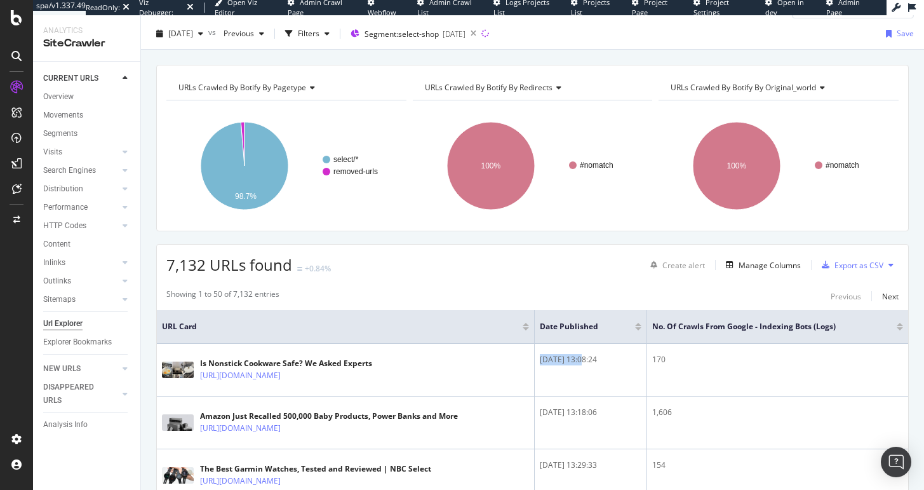
scroll to position [27, 0]
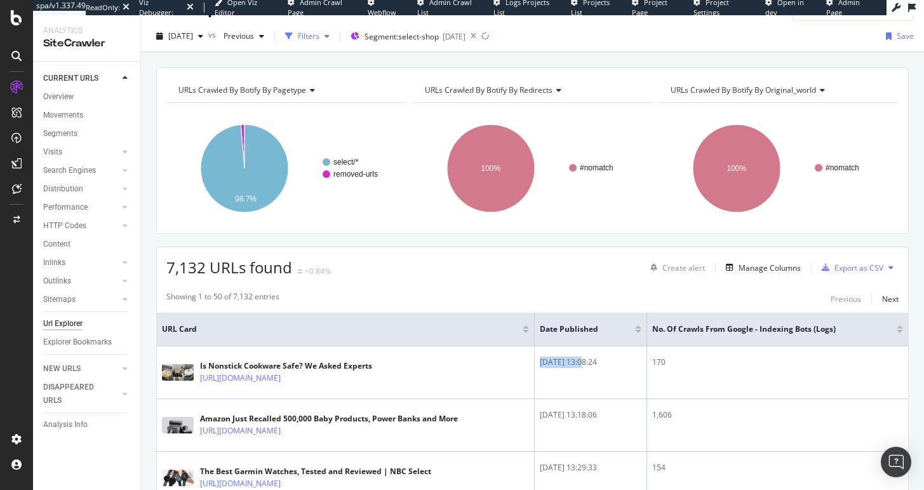
click at [330, 36] on icon "button" at bounding box center [327, 36] width 5 height 8
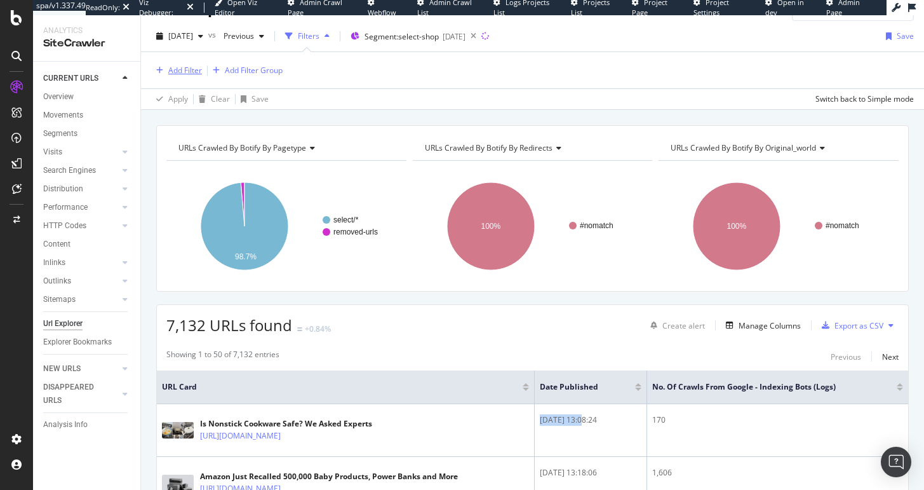
click at [193, 67] on div "Add Filter" at bounding box center [185, 70] width 34 height 11
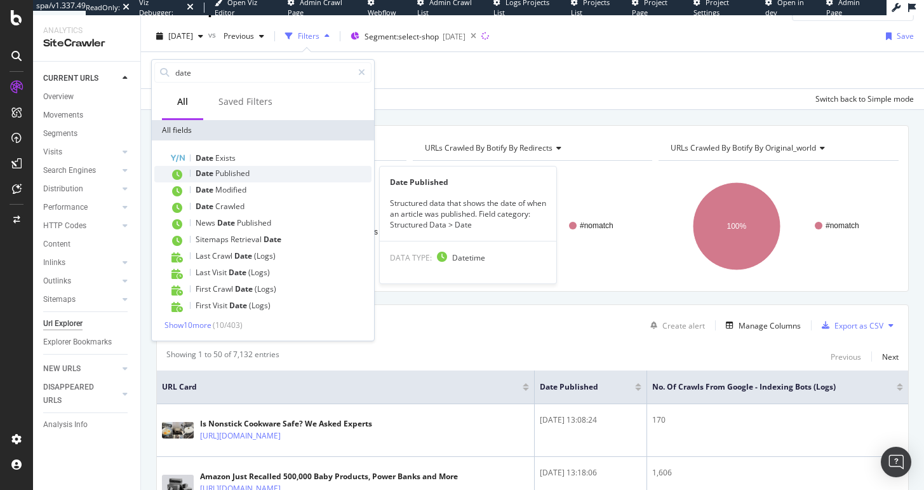
type input "date"
click at [205, 179] on div "Date Published" at bounding box center [271, 174] width 202 height 17
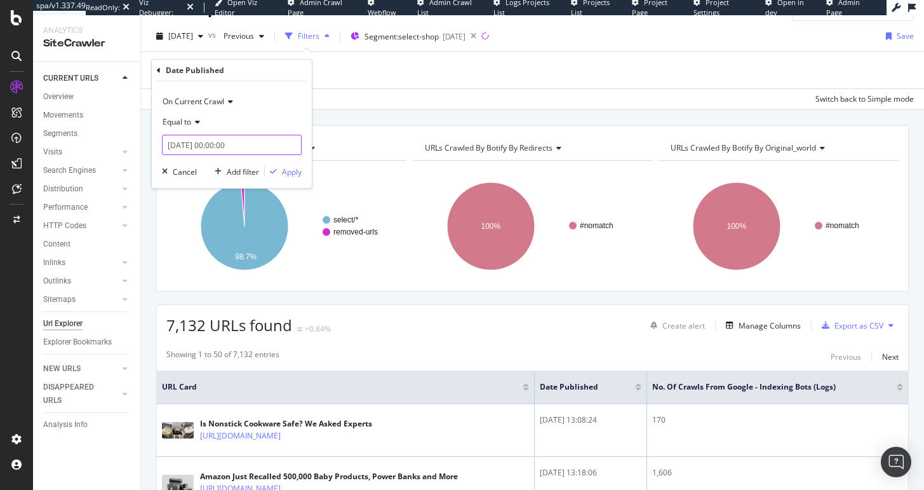
click at [195, 144] on input "2025-09-30 00:00:00" at bounding box center [232, 145] width 140 height 20
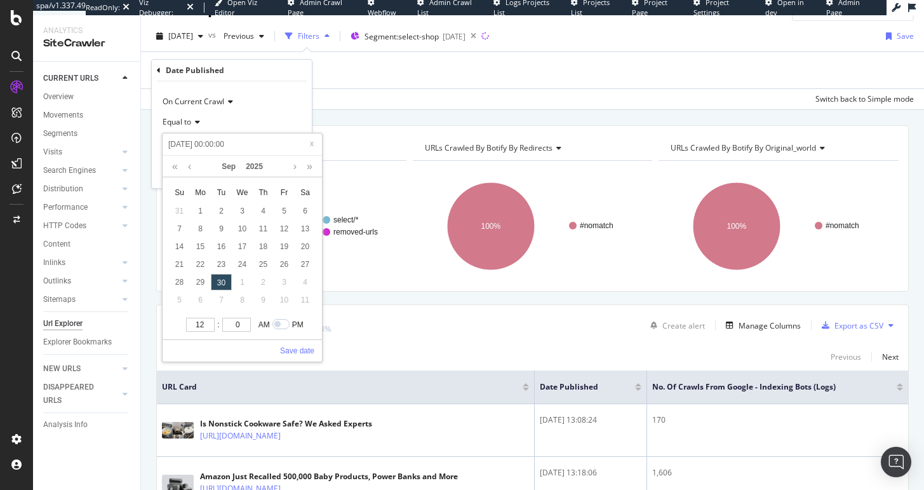
click at [372, 98] on div "Apply Clear Save Switch back to Simple mode" at bounding box center [532, 98] width 783 height 21
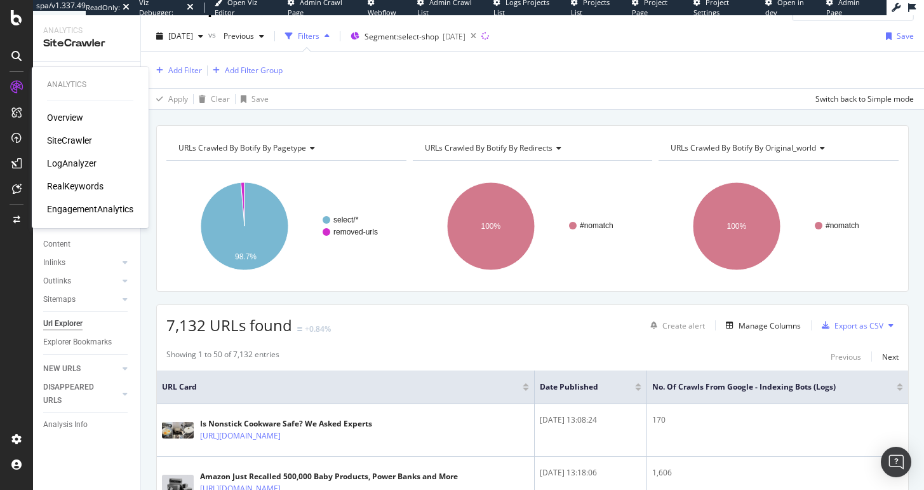
click at [69, 166] on div "LogAnalyzer" at bounding box center [72, 163] width 50 height 13
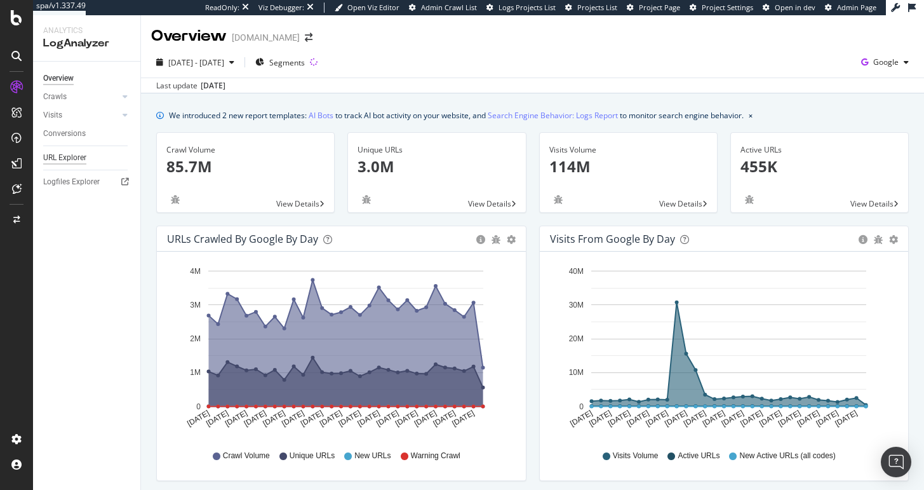
click at [61, 161] on div "URL Explorer" at bounding box center [64, 157] width 43 height 13
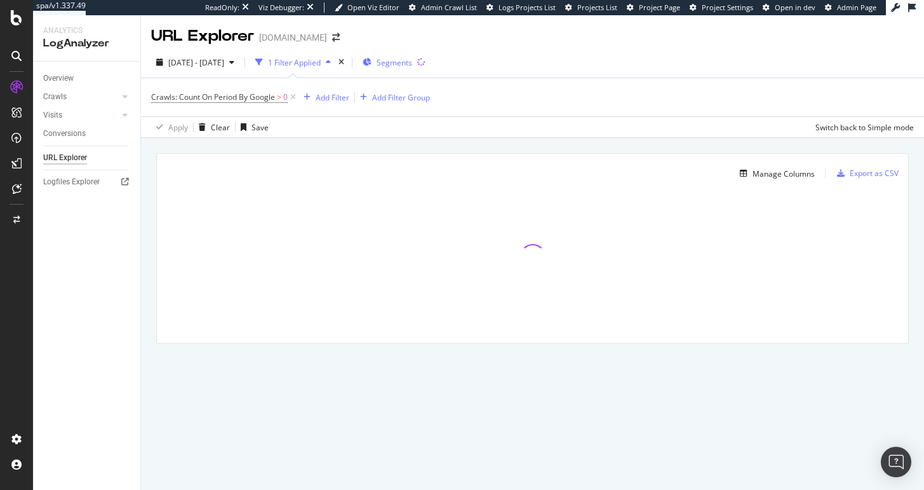
click at [412, 69] on div "Segments" at bounding box center [388, 62] width 50 height 19
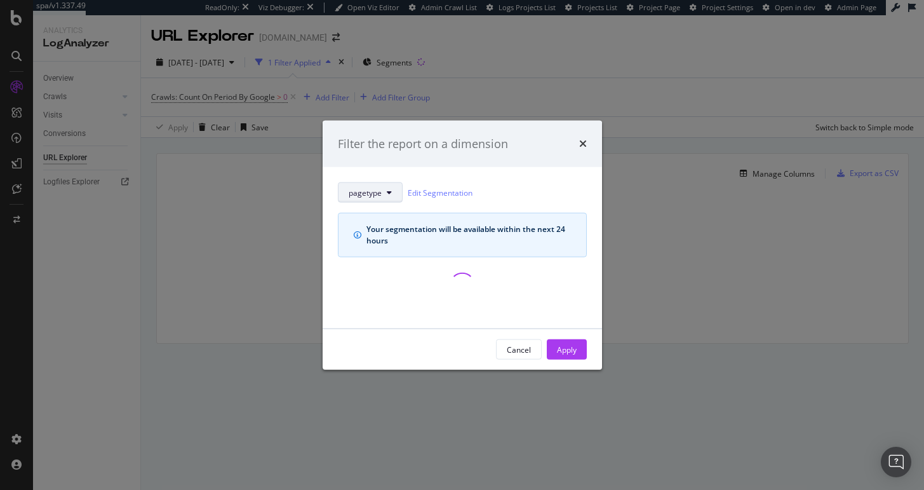
click at [369, 184] on button "pagetype" at bounding box center [370, 192] width 65 height 20
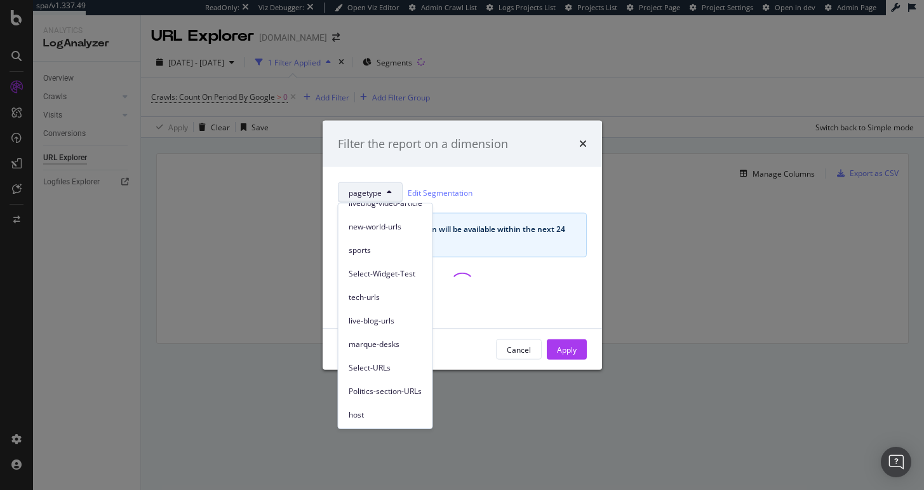
scroll to position [106, 0]
click at [395, 372] on span "Select-URLs" at bounding box center [386, 367] width 74 height 11
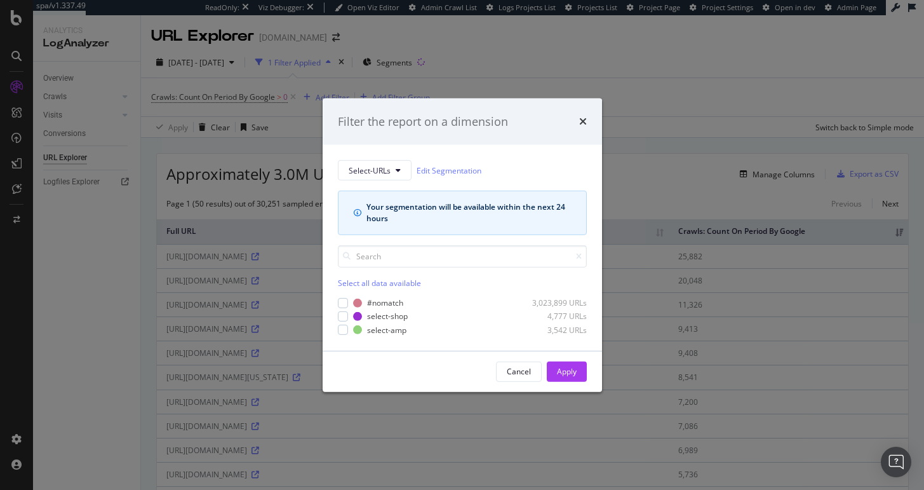
scroll to position [0, 0]
click at [347, 316] on div "modal" at bounding box center [343, 316] width 10 height 10
click at [572, 375] on div "Apply" at bounding box center [567, 371] width 20 height 11
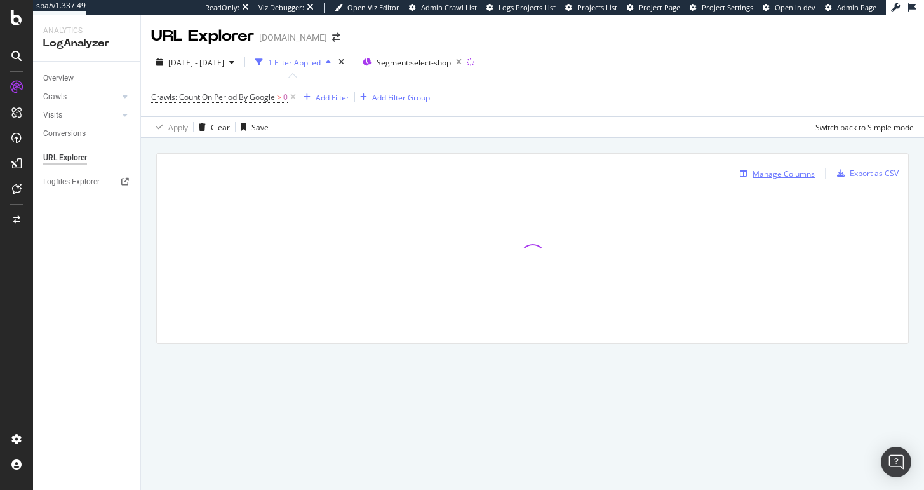
click at [806, 169] on div "Manage Columns" at bounding box center [784, 173] width 62 height 11
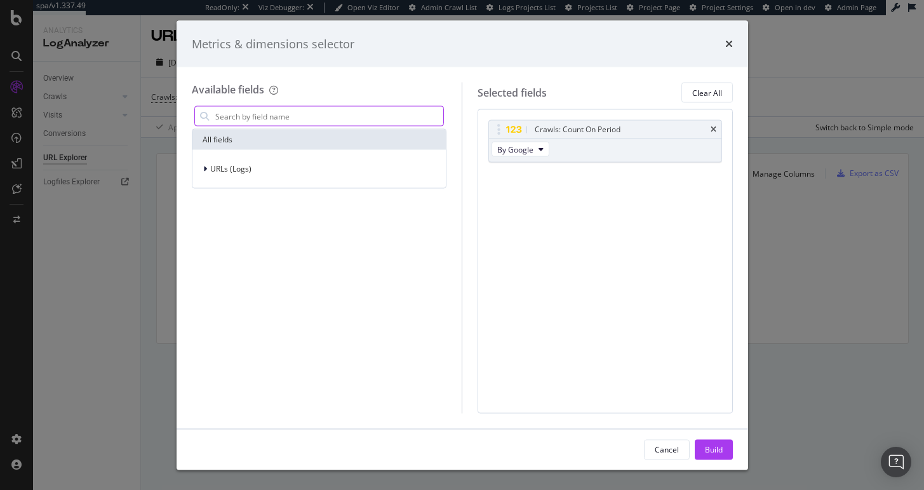
click at [277, 123] on input "modal" at bounding box center [329, 116] width 230 height 19
click at [231, 161] on div "URLs (Logs)" at bounding box center [319, 169] width 249 height 18
click at [733, 46] on div "Metrics & dimensions selector" at bounding box center [463, 43] width 572 height 47
click at [731, 43] on icon "times" at bounding box center [730, 44] width 8 height 10
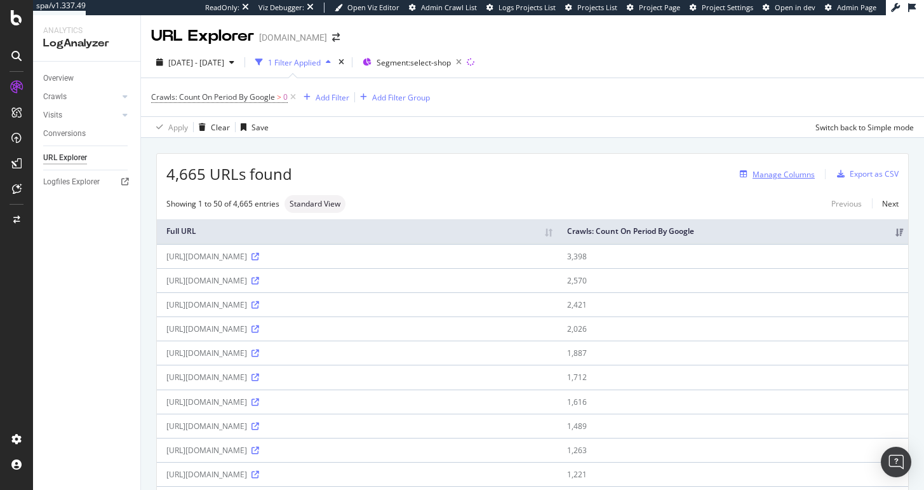
click at [766, 177] on div "Manage Columns" at bounding box center [784, 174] width 62 height 11
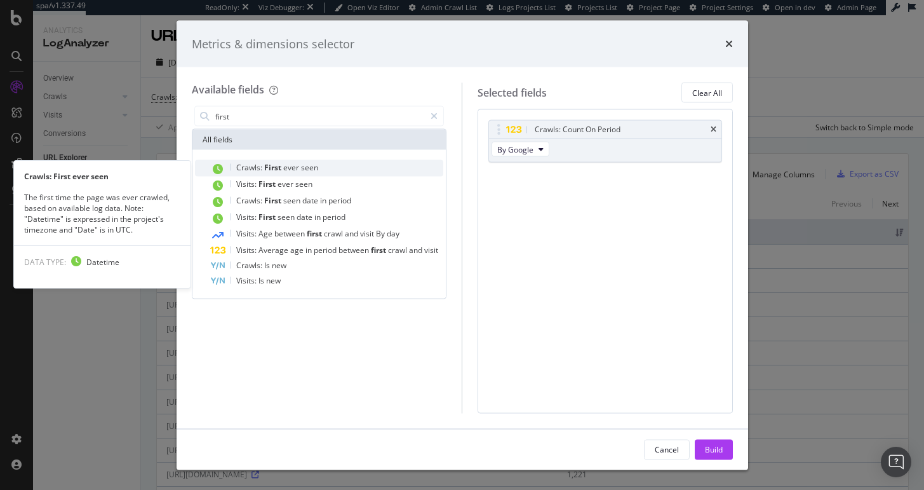
type input "first"
click at [280, 172] on span "First" at bounding box center [273, 167] width 19 height 11
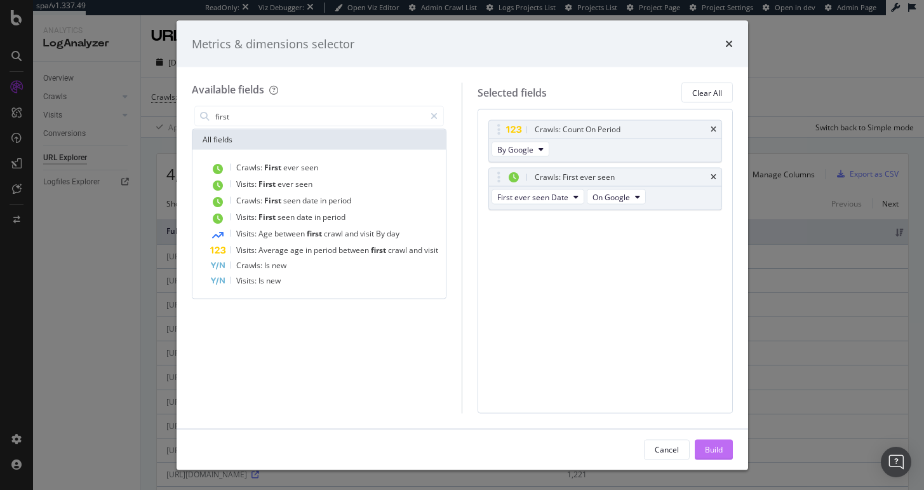
click at [728, 443] on button "Build" at bounding box center [714, 449] width 38 height 20
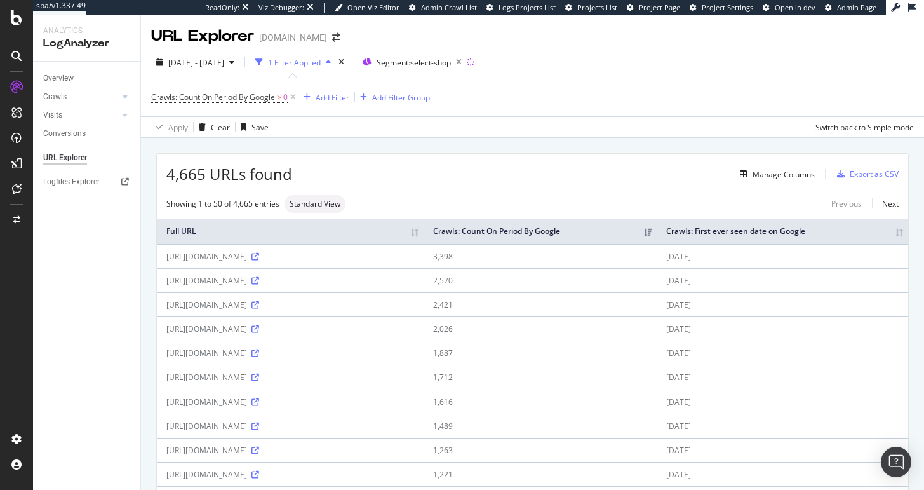
click at [761, 259] on td "2025-07-11" at bounding box center [783, 256] width 252 height 24
click at [763, 309] on td "2025-07-08" at bounding box center [783, 304] width 252 height 24
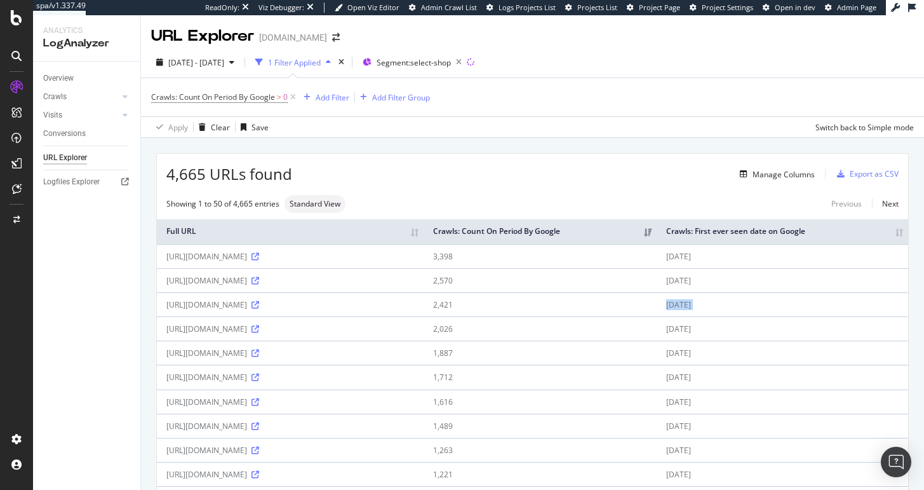
click at [763, 309] on td "2025-07-08" at bounding box center [783, 304] width 252 height 24
click at [331, 92] on div "Add Filter" at bounding box center [333, 97] width 34 height 11
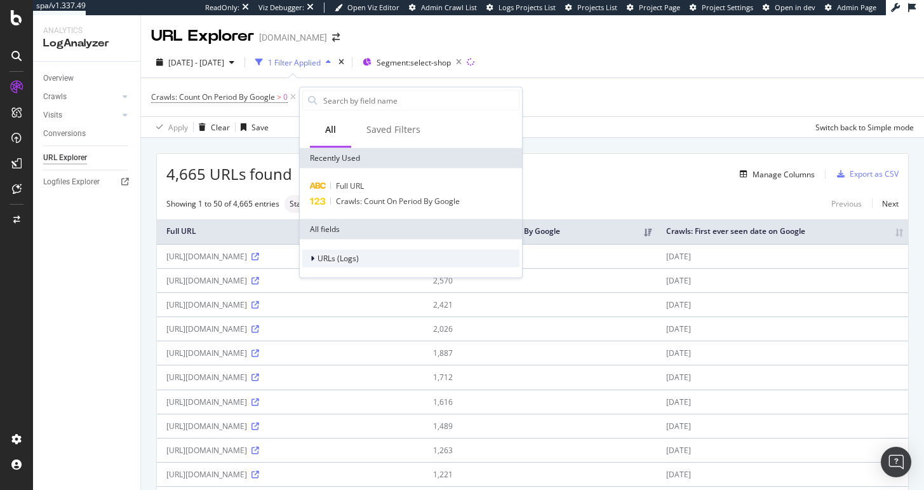
click at [348, 261] on span "URLs (Logs)" at bounding box center [338, 258] width 41 height 11
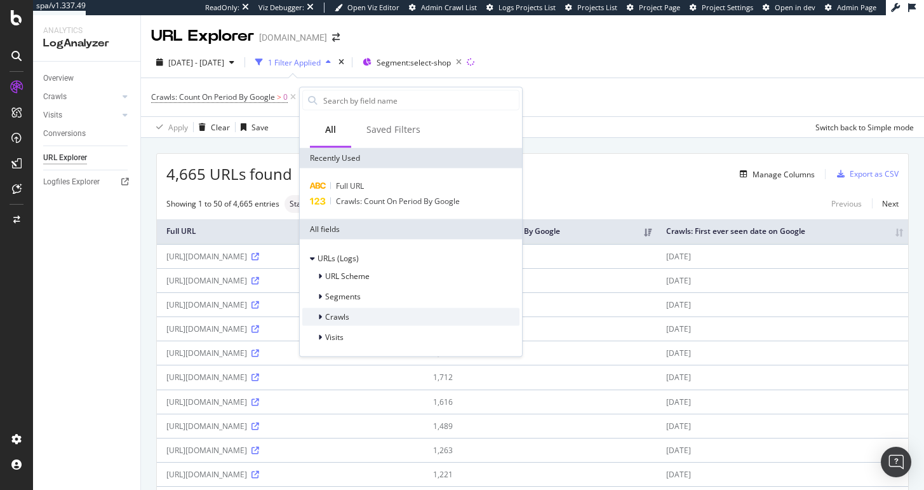
click at [352, 311] on div "Crawls" at bounding box center [410, 317] width 217 height 18
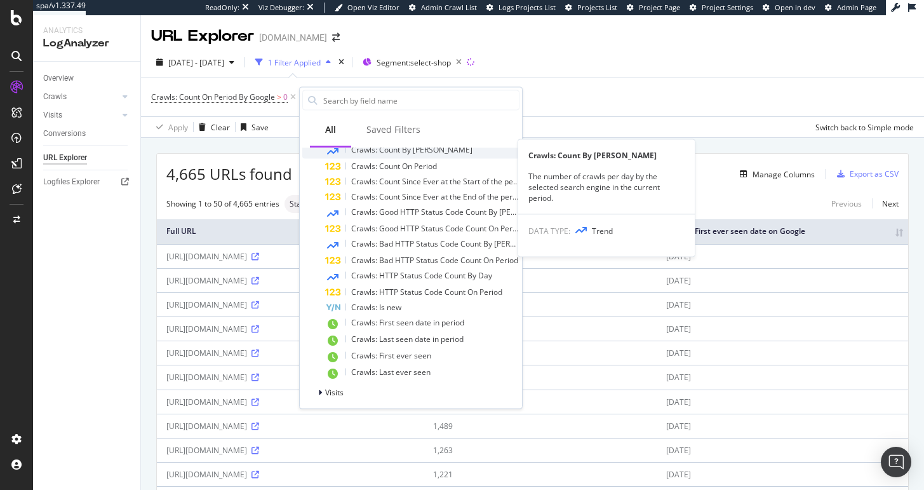
scroll to position [187, 0]
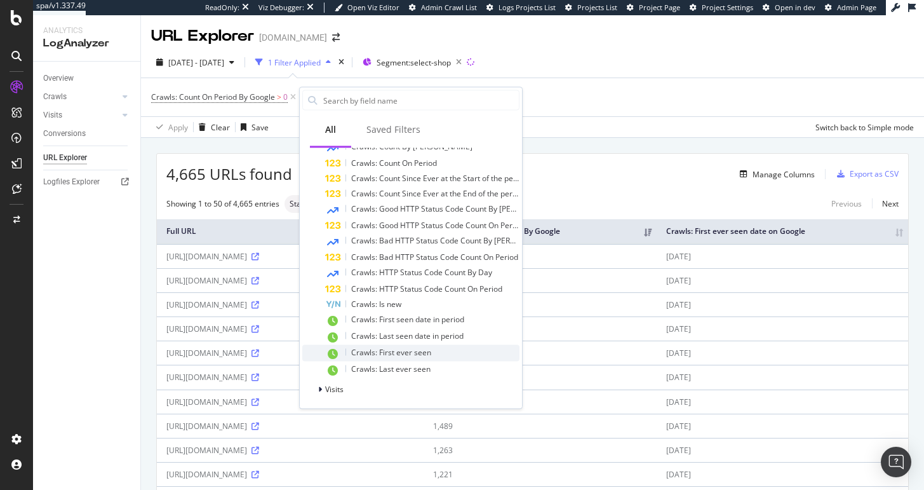
click at [421, 358] on div "Crawls: First ever seen" at bounding box center [422, 353] width 194 height 17
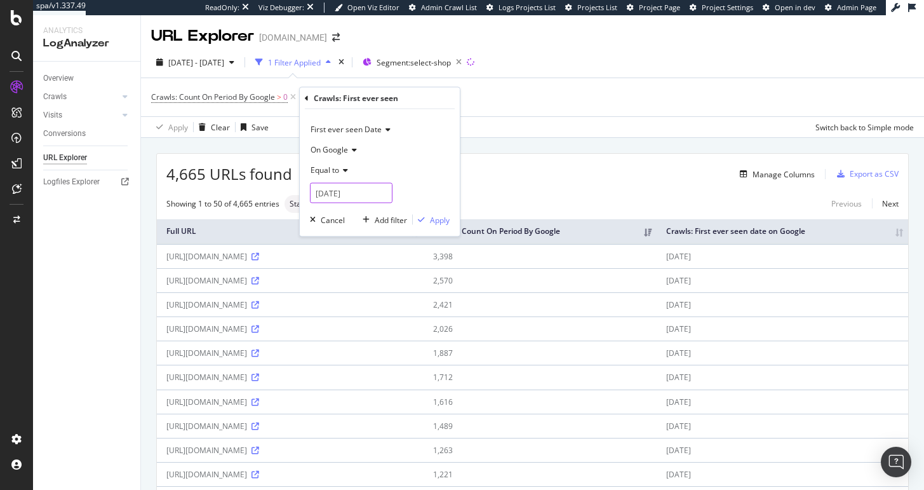
click at [341, 191] on input "2025-09-30" at bounding box center [351, 193] width 83 height 20
click at [369, 330] on div "30" at bounding box center [369, 330] width 21 height 17
click at [438, 217] on div "Apply" at bounding box center [440, 219] width 20 height 11
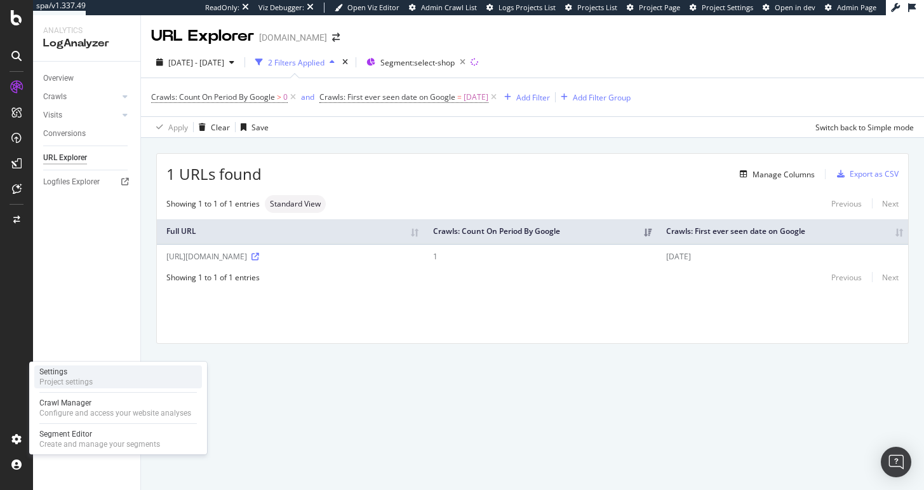
click at [96, 378] on div "Settings Project settings" at bounding box center [118, 376] width 168 height 23
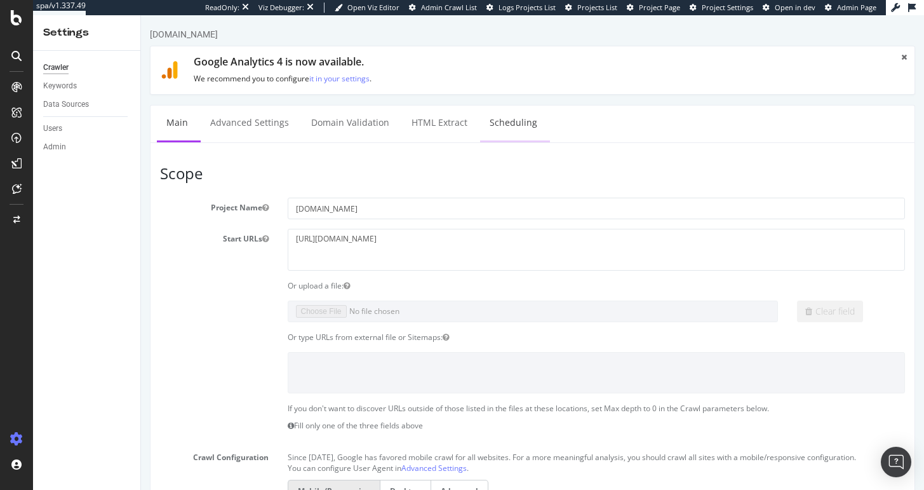
click at [512, 134] on link "Scheduling" at bounding box center [513, 122] width 67 height 35
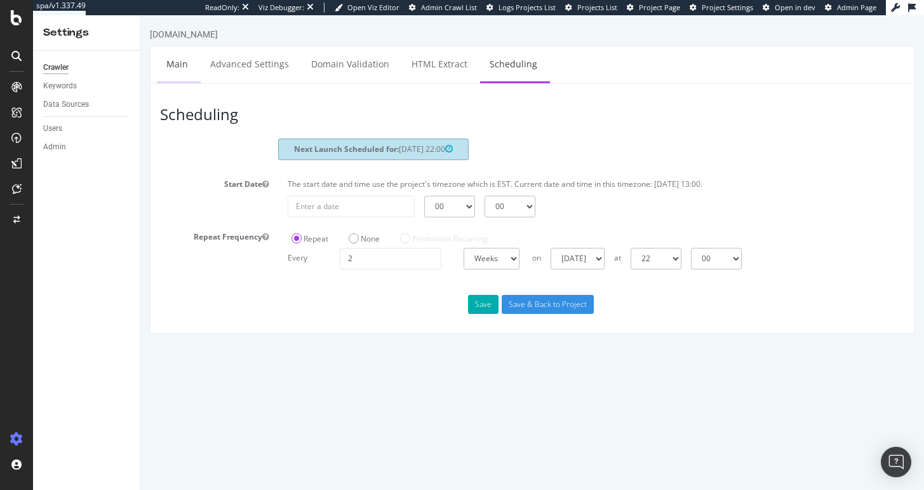
click at [165, 68] on link "Main" at bounding box center [177, 63] width 41 height 35
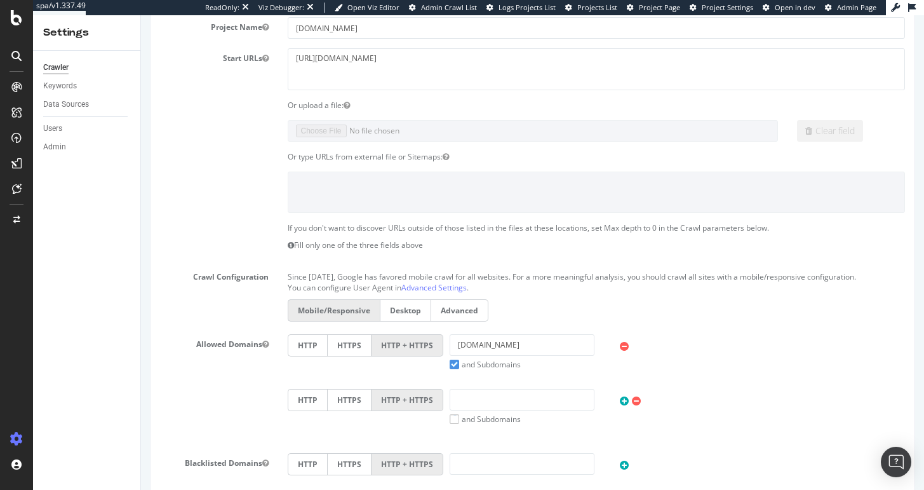
scroll to position [604, 0]
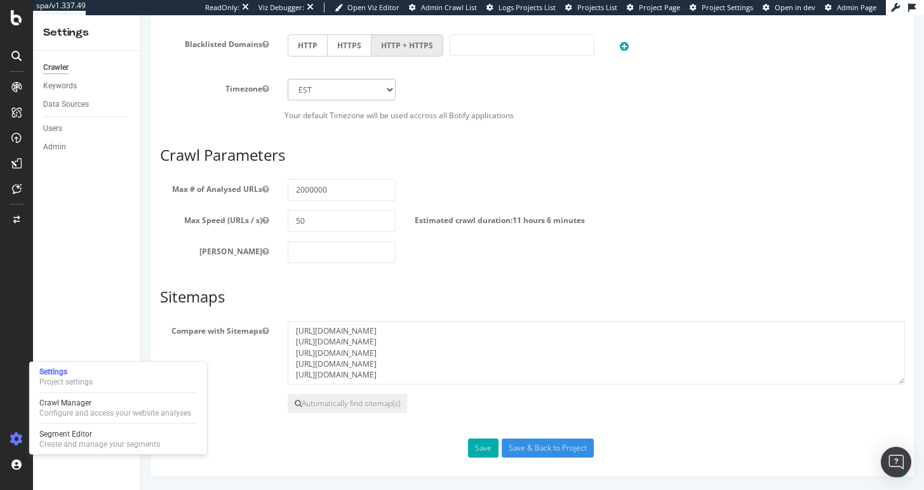
click at [423, 214] on label "Estimated crawl duration: 11 hours 6 minutes" at bounding box center [500, 217] width 170 height 15
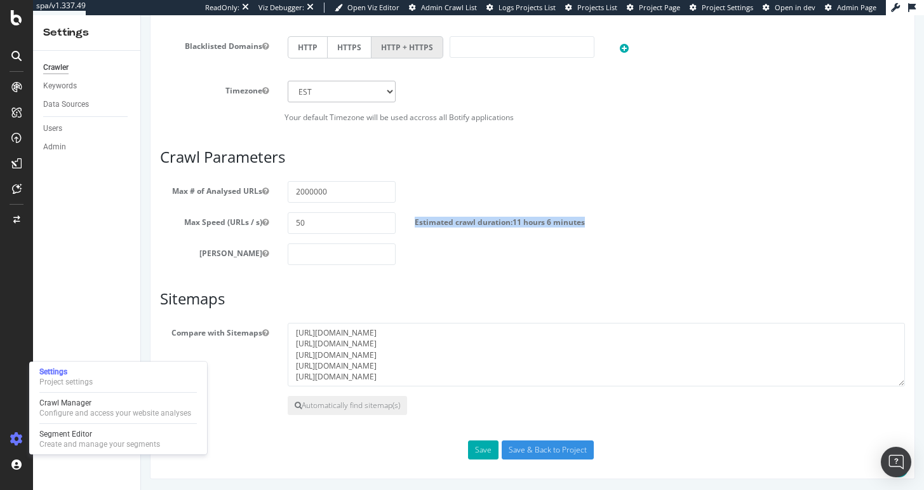
scroll to position [596, 0]
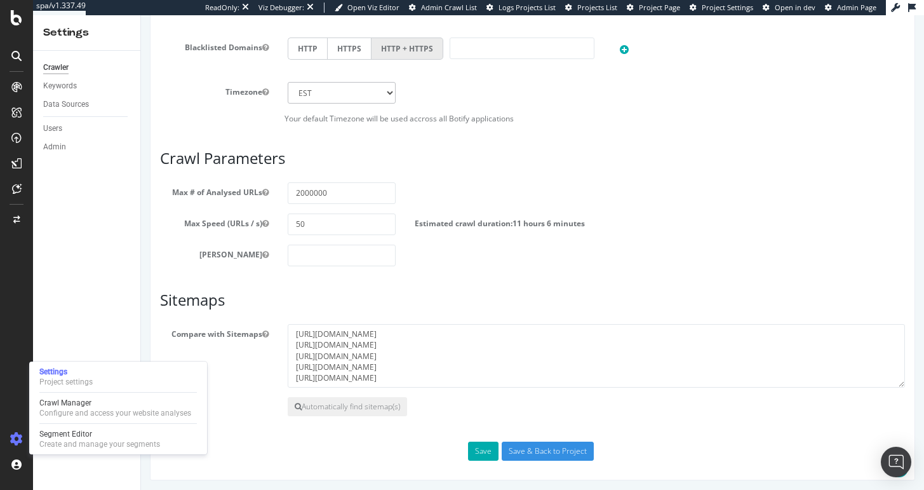
click at [531, 281] on div "Scope Project Name nbcnews.com Start URLs https://www.nbcnews.com Or upload a f…" at bounding box center [532, 14] width 745 height 891
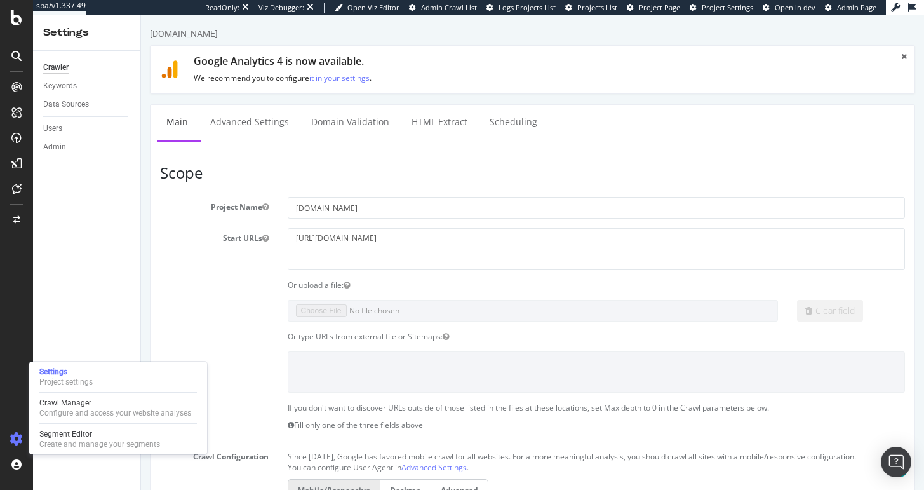
scroll to position [0, 0]
click at [492, 124] on link "Scheduling" at bounding box center [513, 122] width 67 height 35
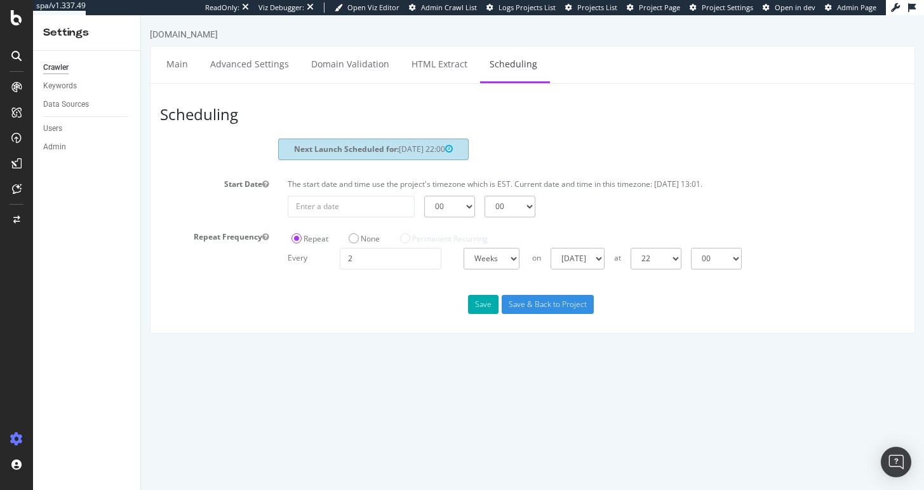
click at [423, 149] on span "2025-10-11 22:00" at bounding box center [426, 149] width 54 height 11
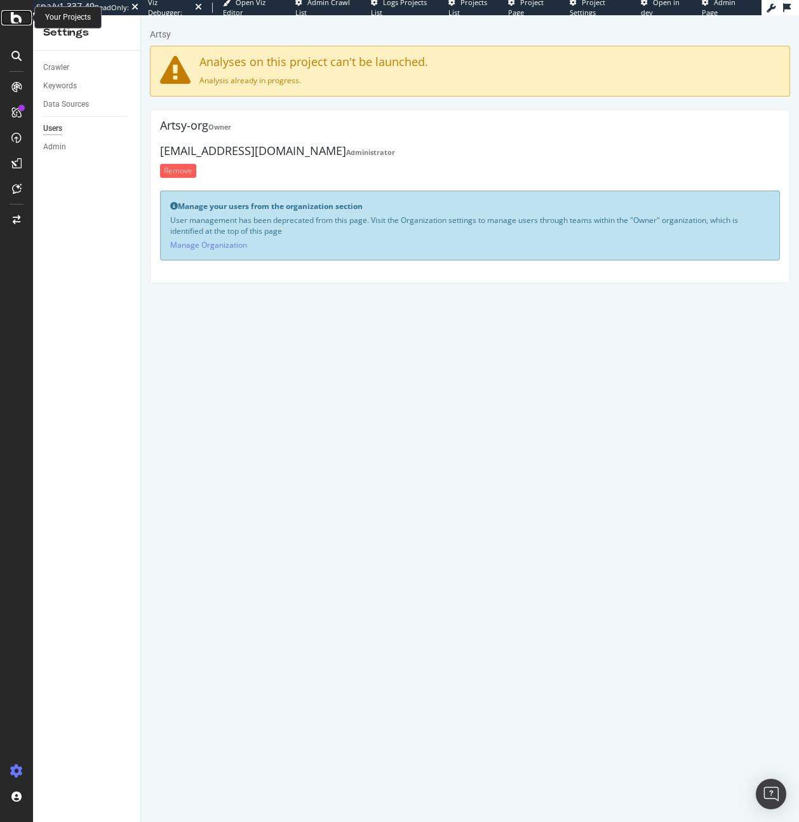
click at [11, 18] on icon at bounding box center [16, 17] width 11 height 15
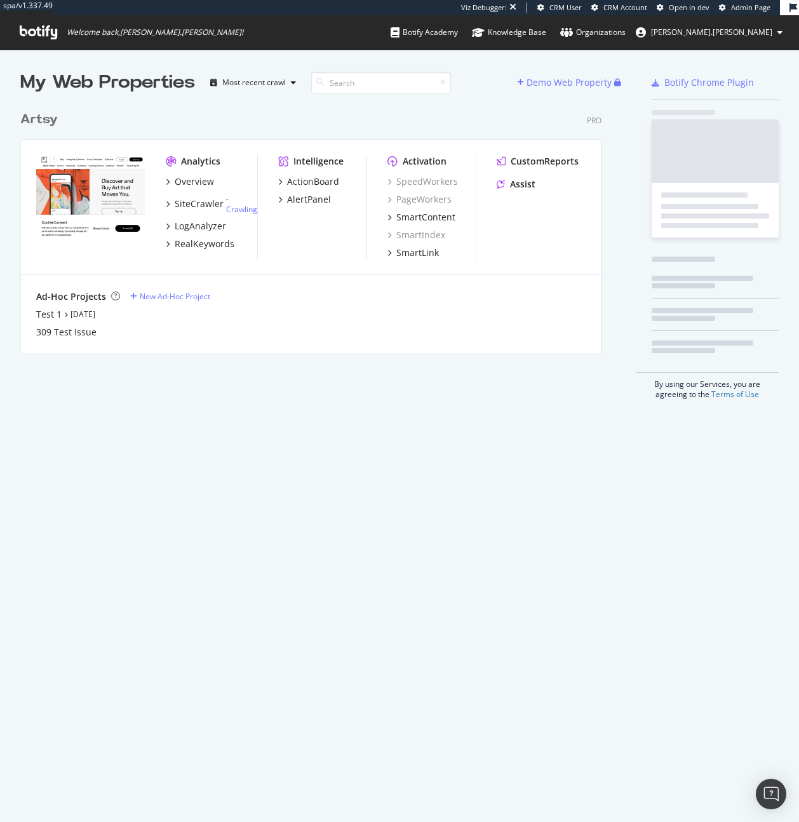
scroll to position [248, 582]
